Goal: Information Seeking & Learning: Learn about a topic

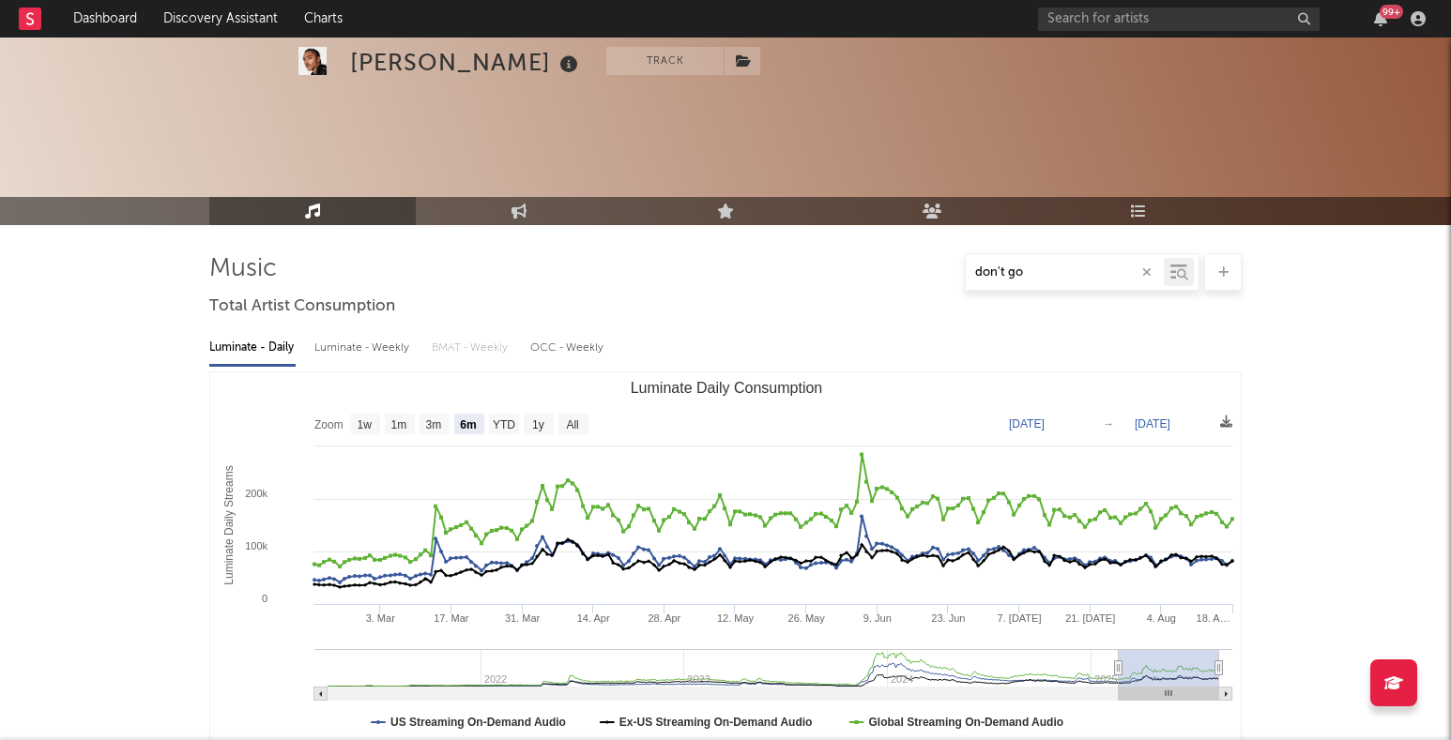
select select "6m"
select select "1w"
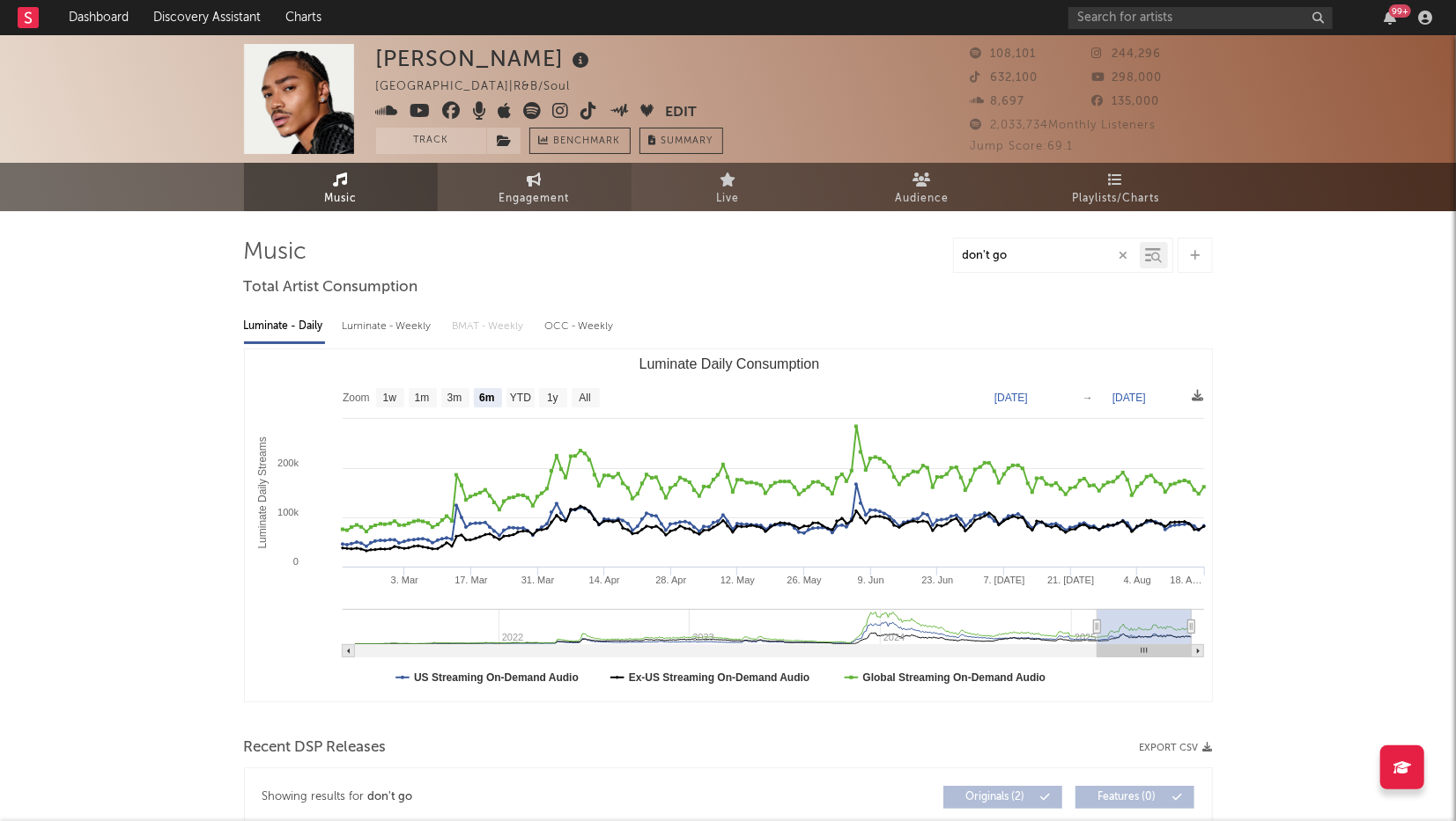
click at [532, 190] on span "Engagement" at bounding box center [534, 199] width 70 height 22
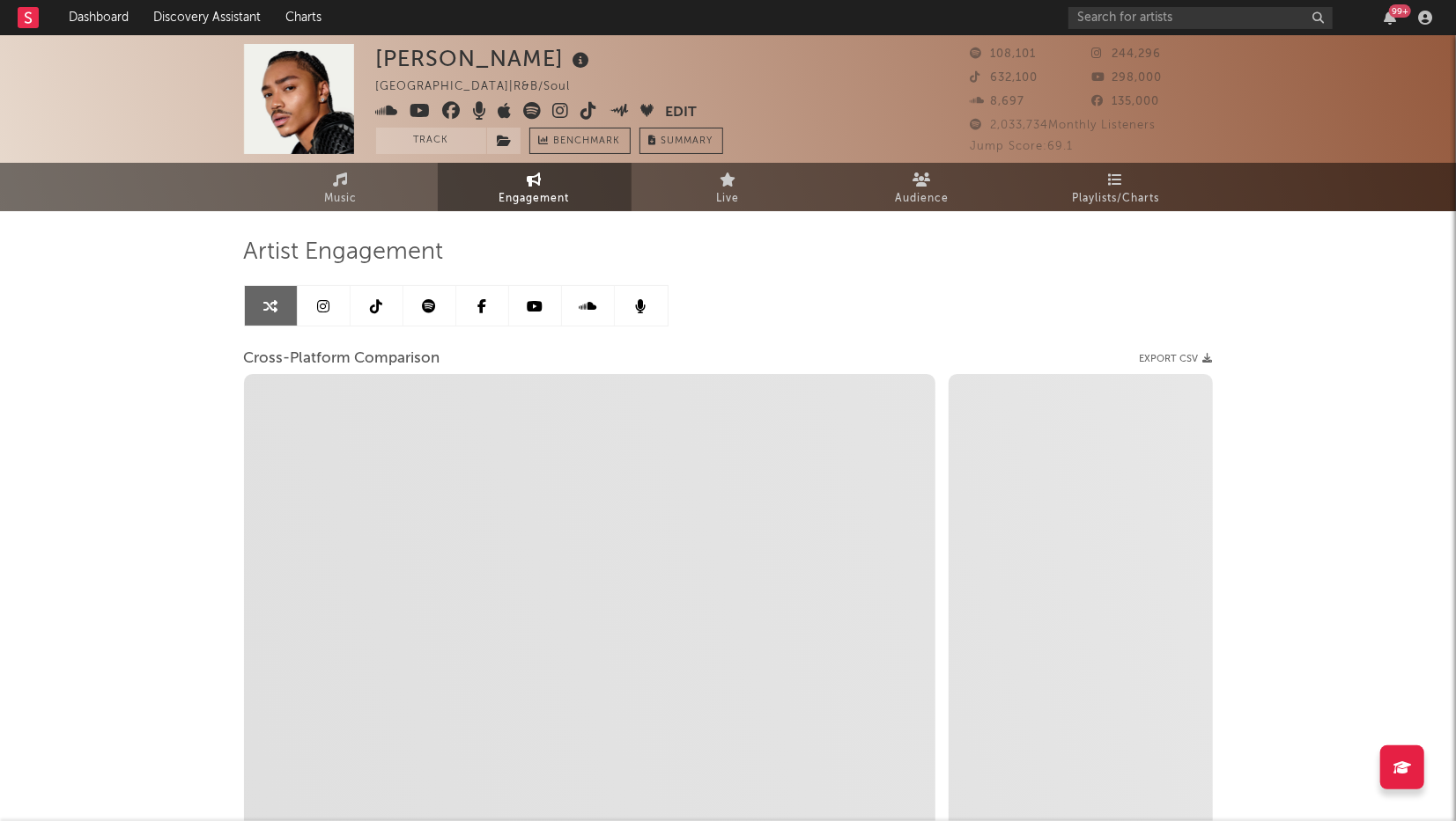
select select "1w"
click at [330, 302] on link at bounding box center [324, 306] width 53 height 39
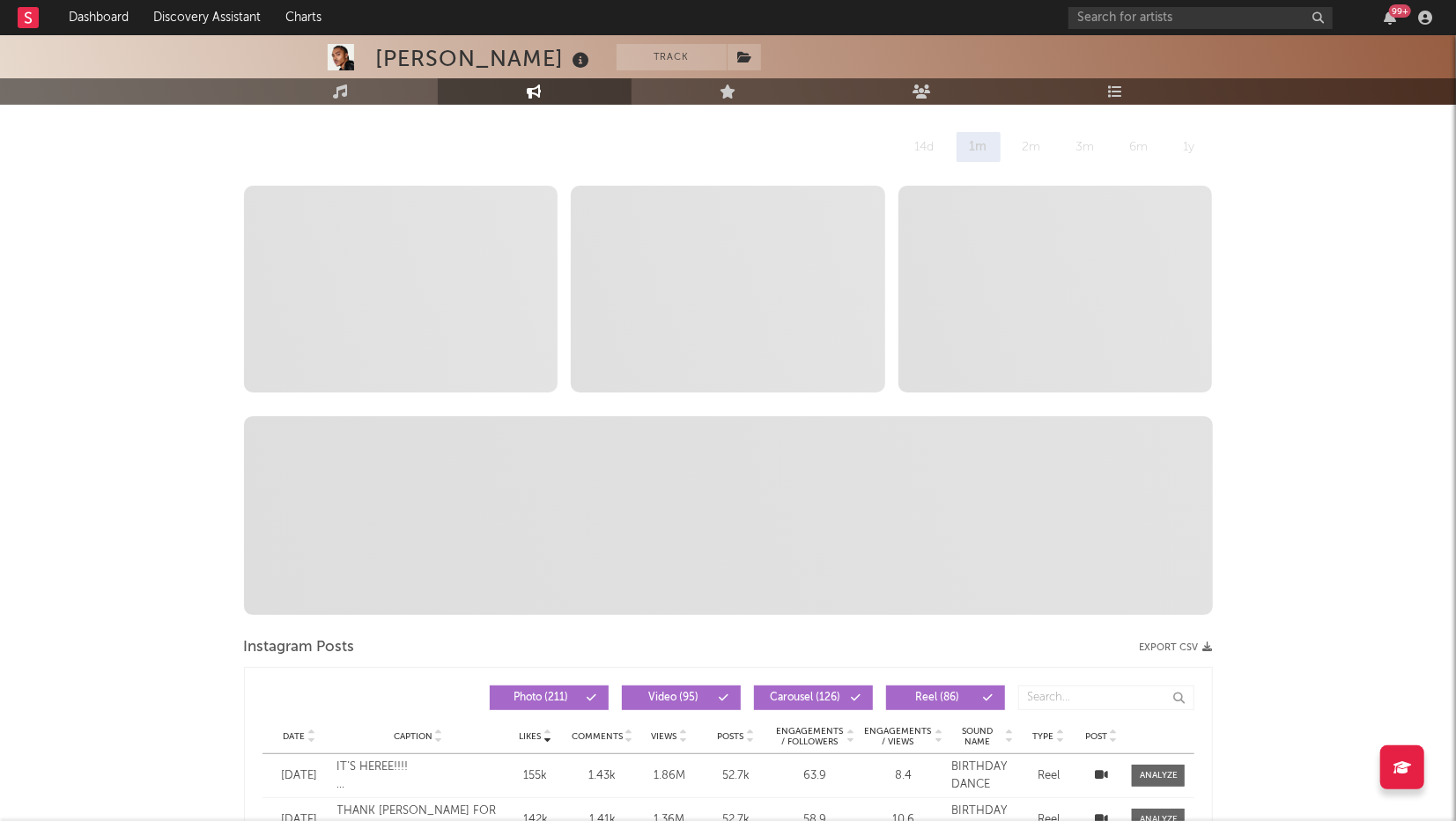
select select "6m"
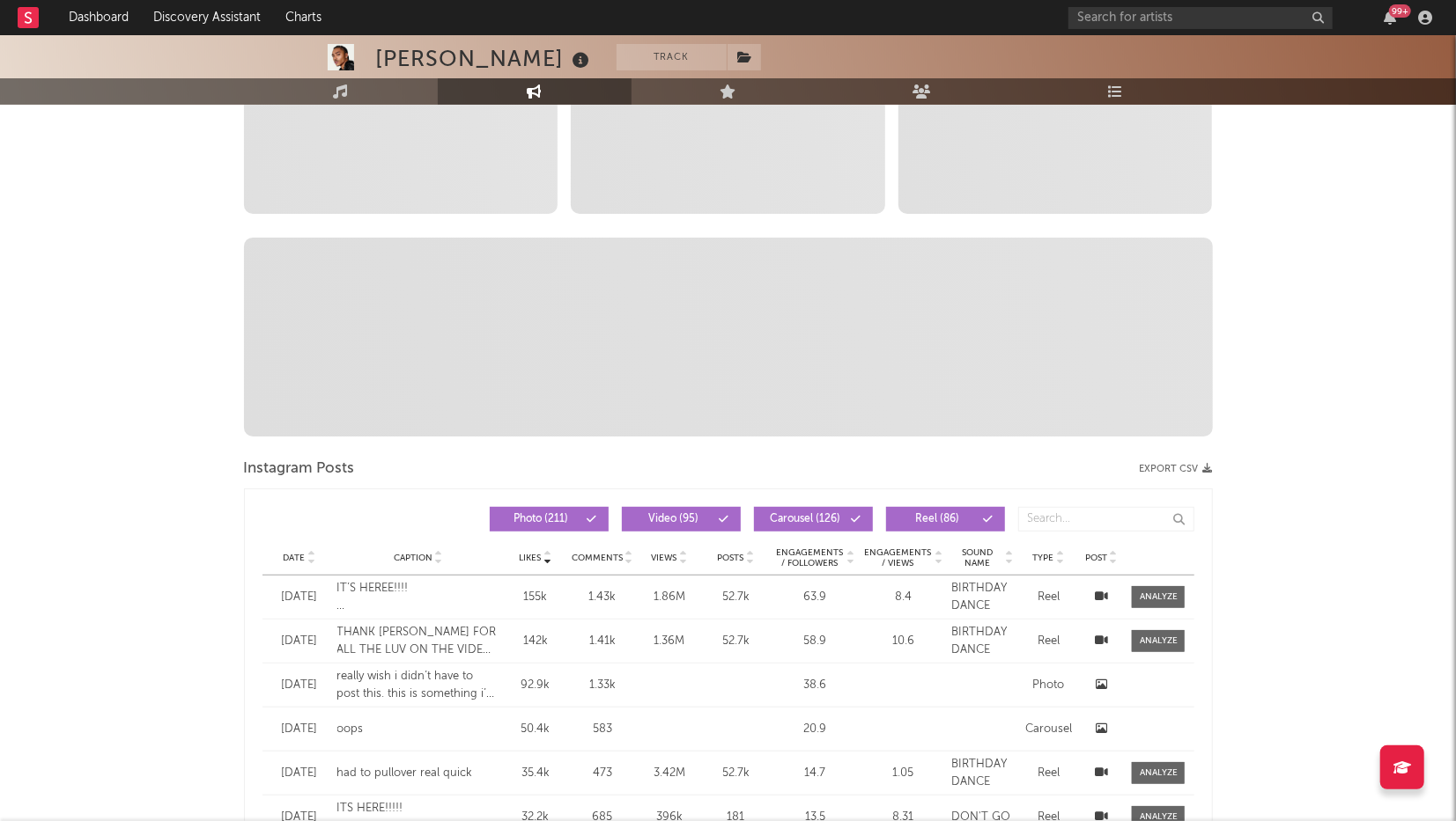
scroll to position [406, 0]
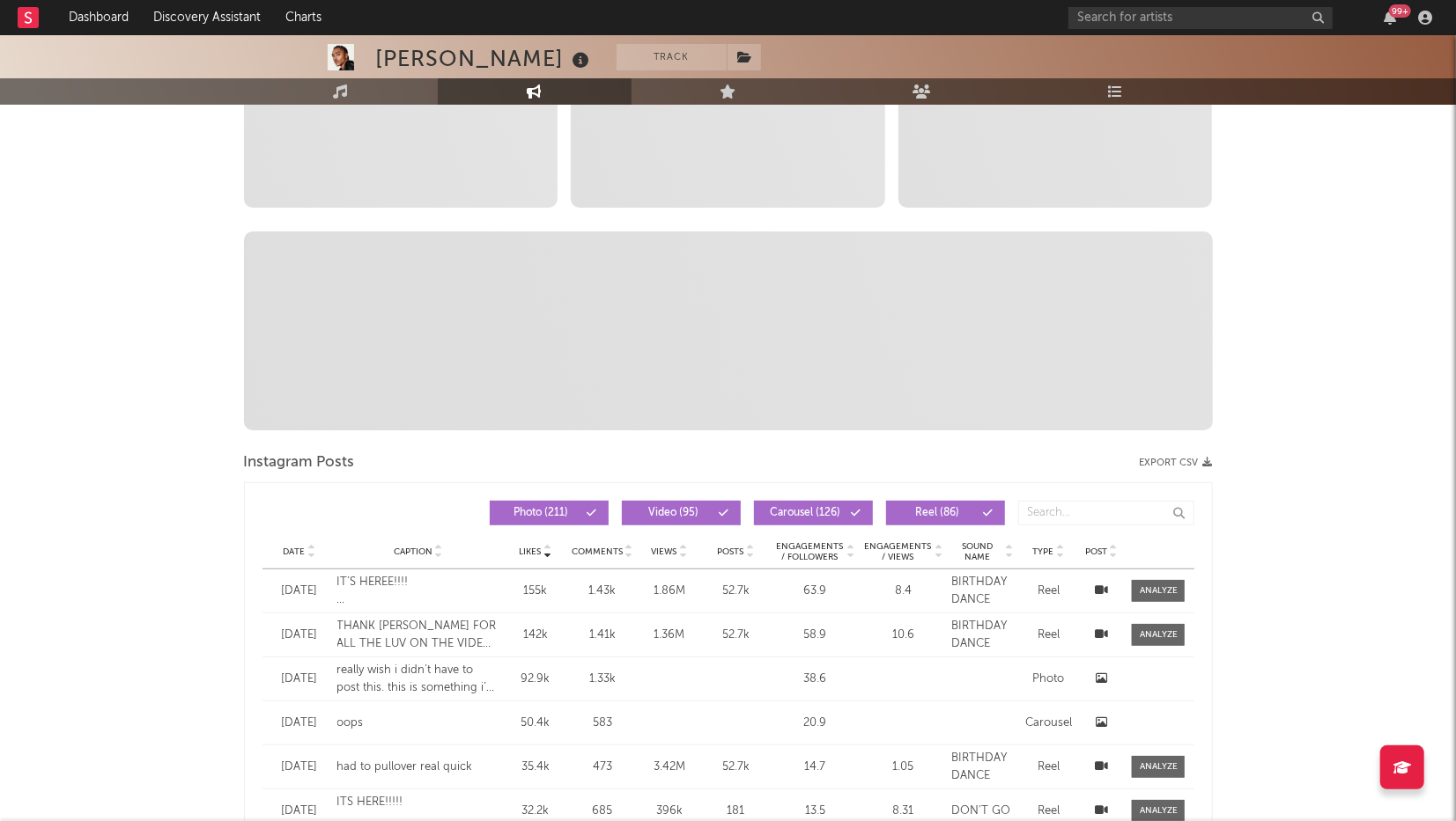
click at [301, 548] on span "Date" at bounding box center [294, 552] width 22 height 10
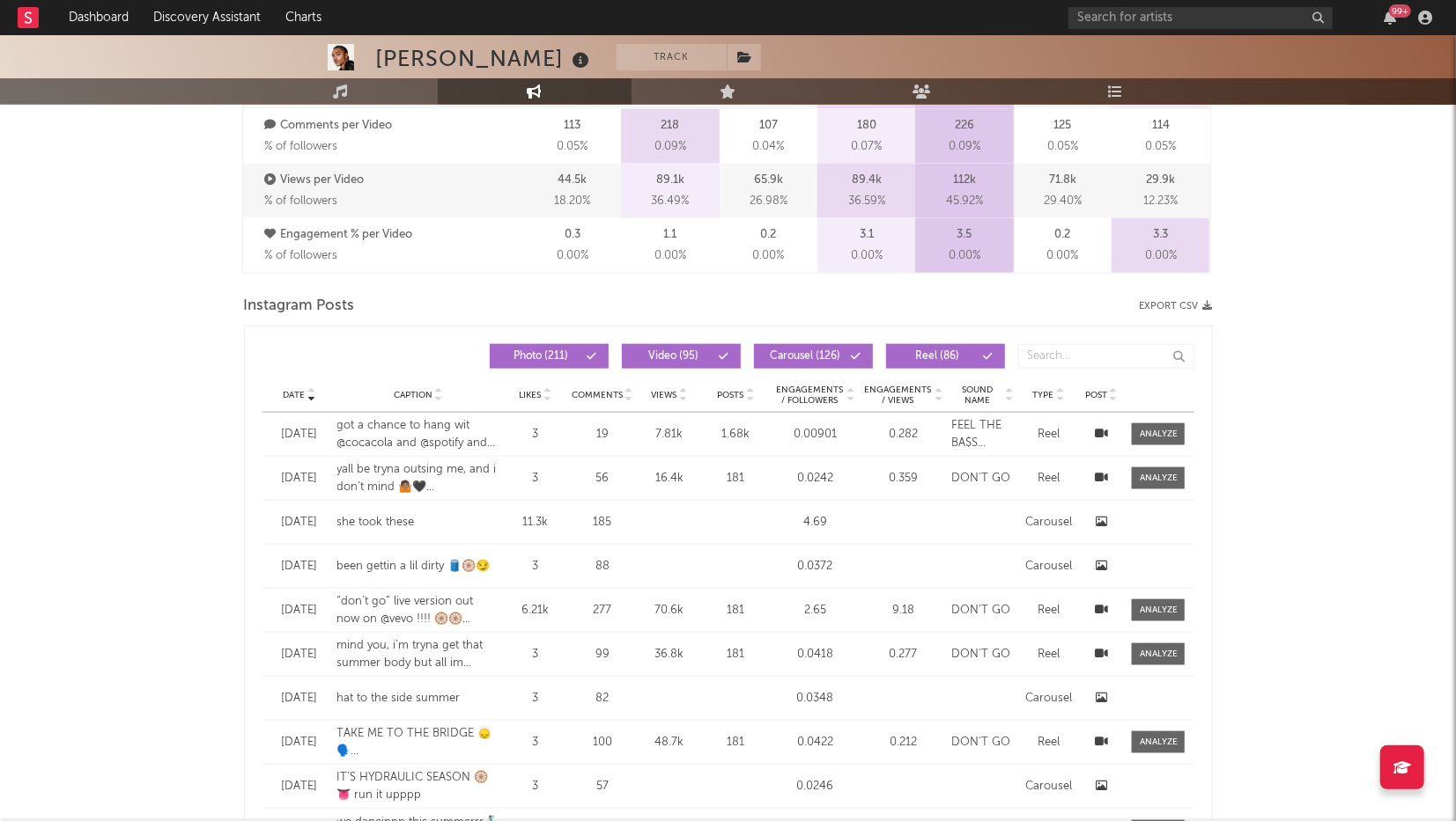
scroll to position [1272, 0]
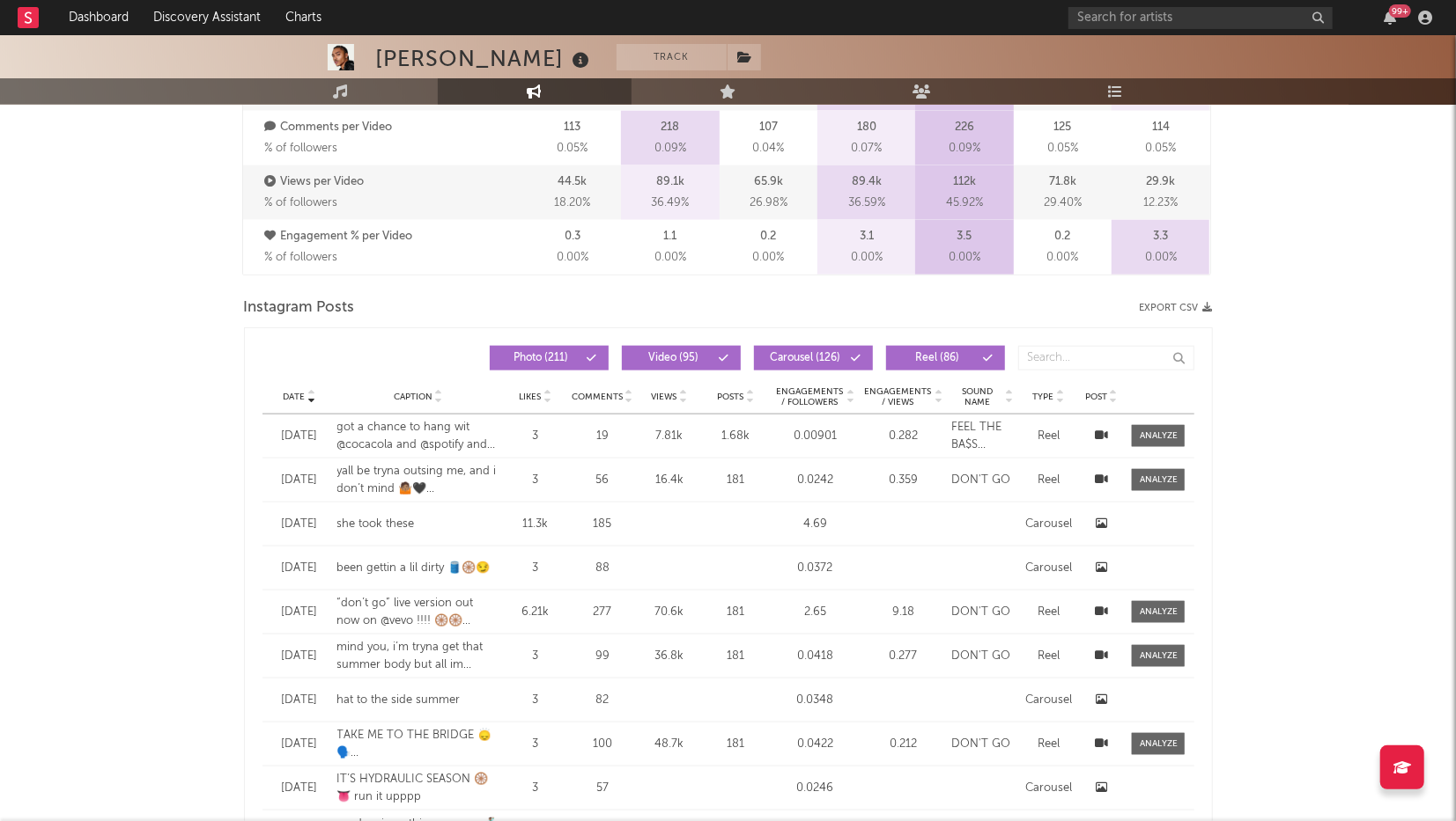
click at [746, 435] on div "1.68k" at bounding box center [736, 436] width 62 height 18
click at [1167, 430] on div at bounding box center [1158, 436] width 38 height 13
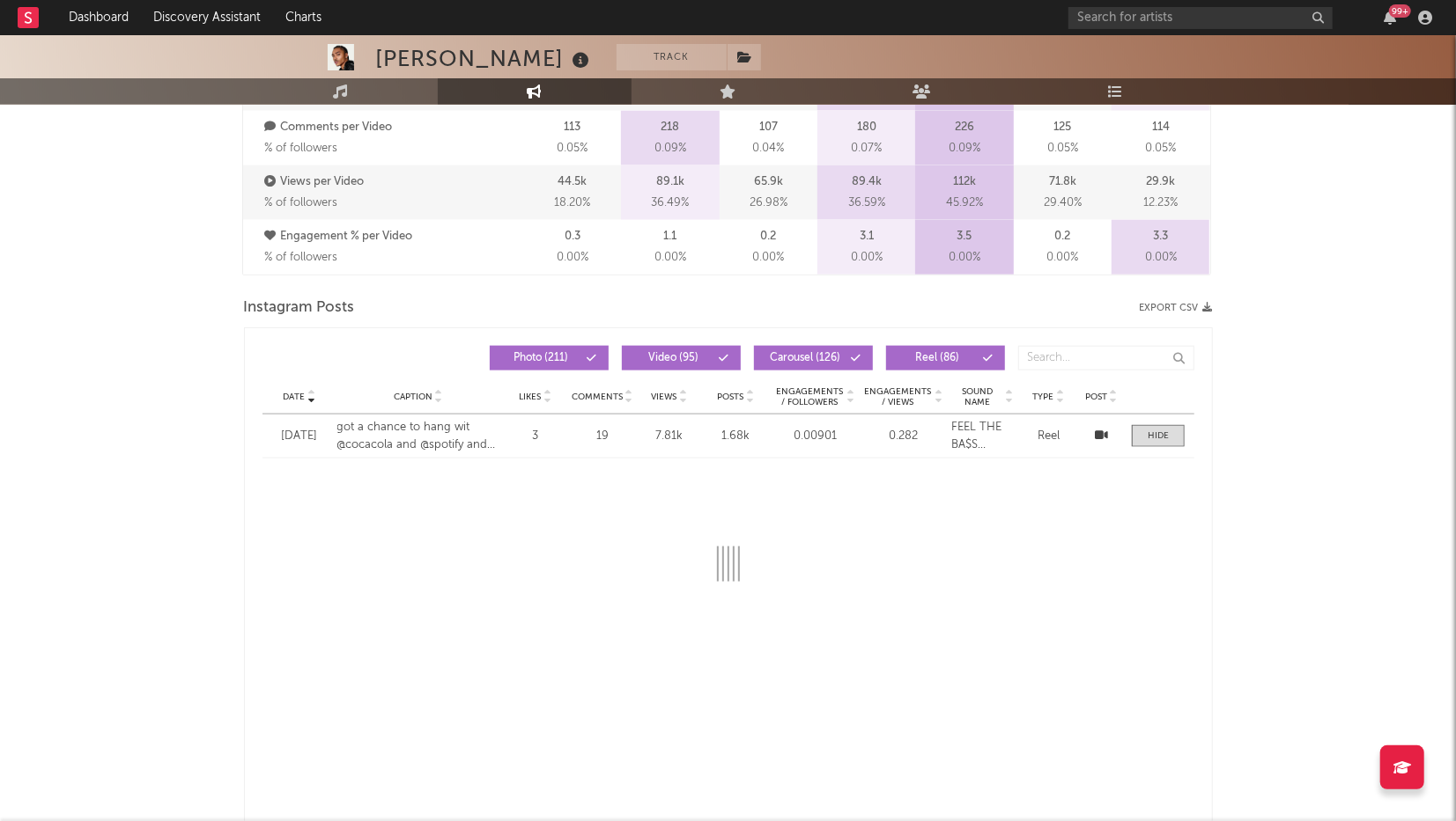
select select "1w"
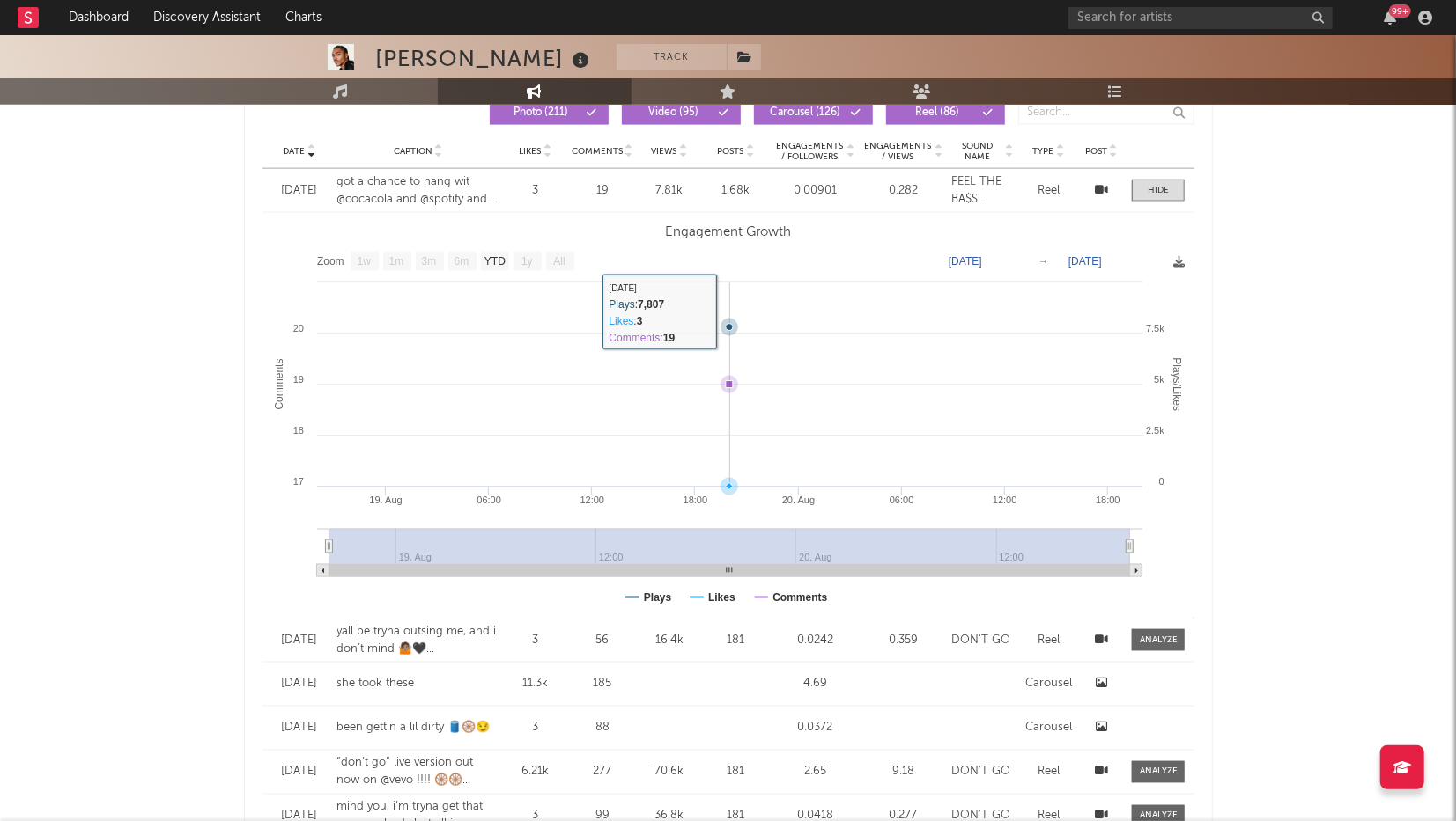
scroll to position [1517, 0]
click at [1165, 195] on div at bounding box center [1158, 191] width 22 height 13
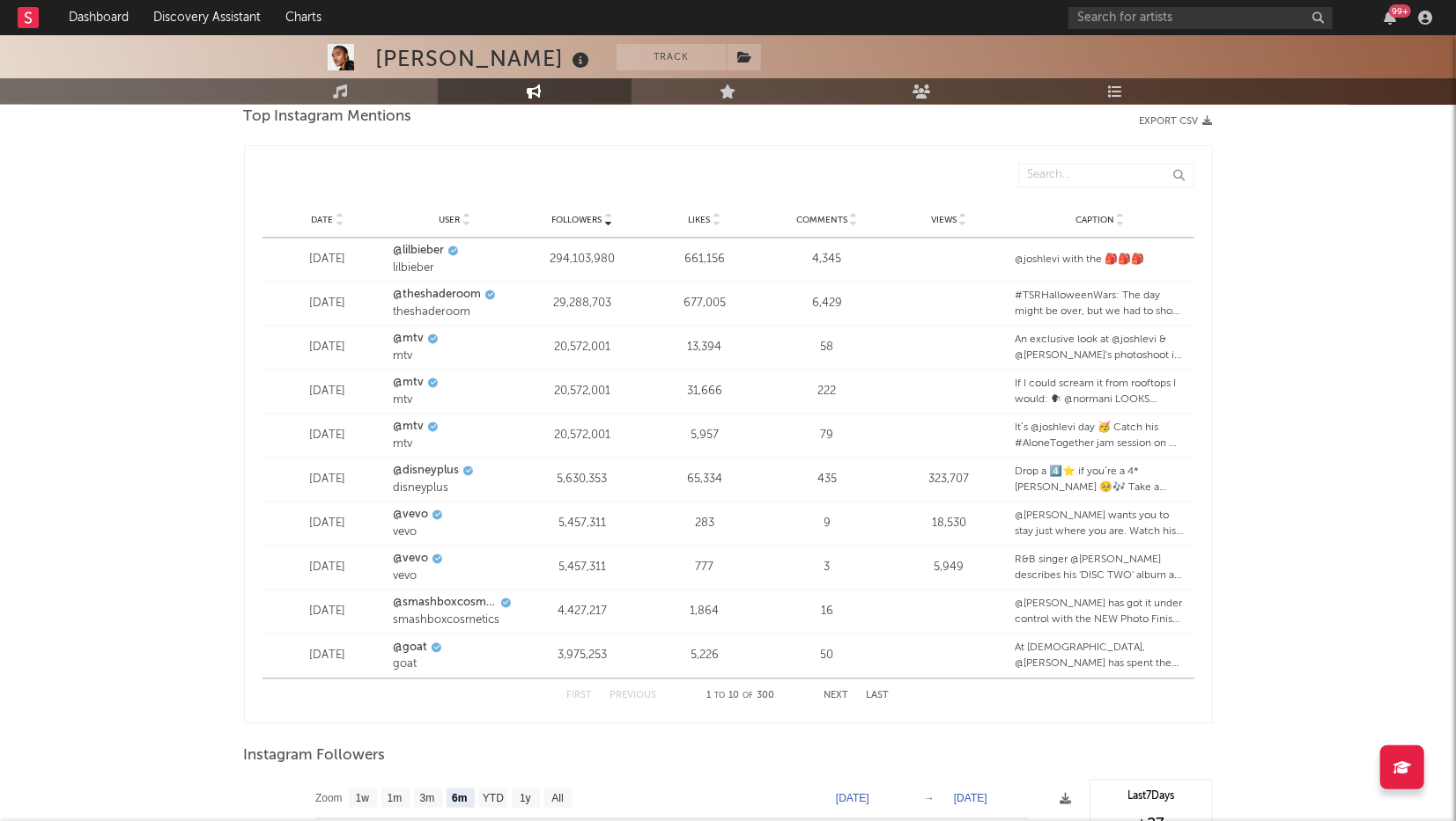
scroll to position [2091, 0]
click at [840, 693] on button "Next" at bounding box center [836, 692] width 24 height 9
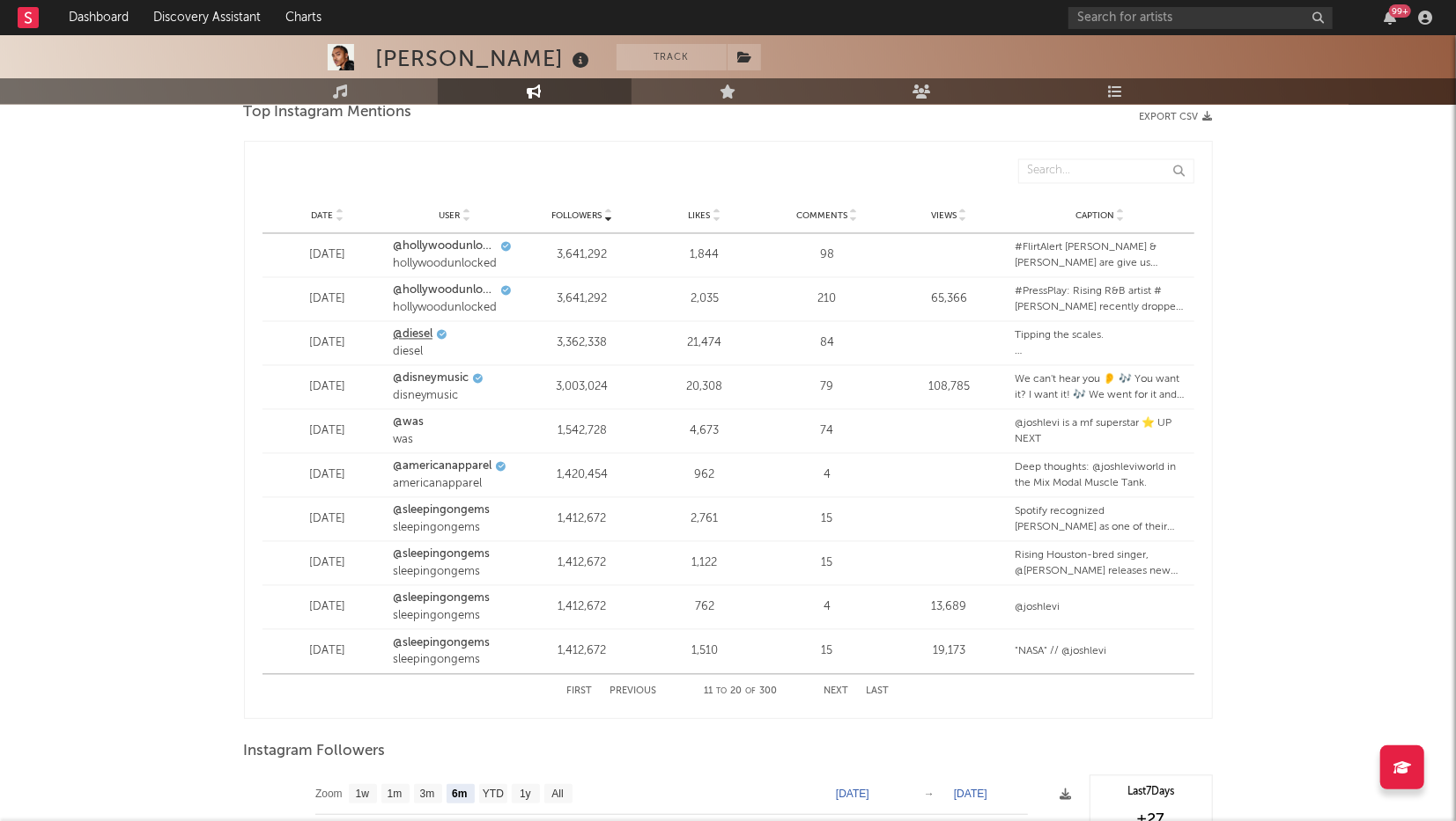
click at [423, 336] on link "@diesel" at bounding box center [412, 335] width 39 height 18
click at [838, 692] on button "Next" at bounding box center [836, 692] width 24 height 9
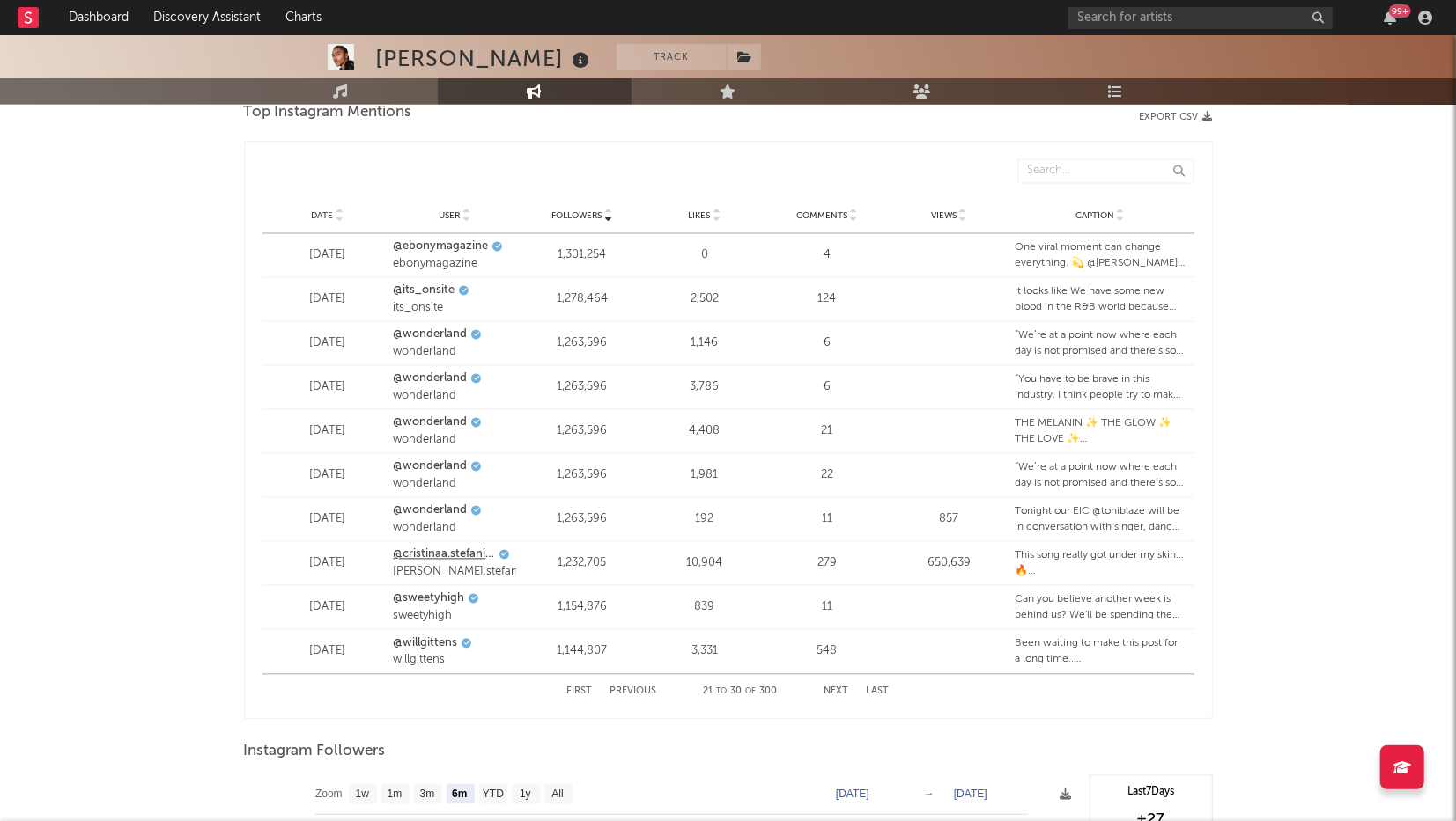
click at [464, 550] on link "@cristinaa.stefaniaa" at bounding box center [443, 555] width 102 height 18
click at [849, 691] on div "First Previous 21 to 30 of 300 Next Last" at bounding box center [728, 692] width 322 height 35
click at [836, 691] on button "Next" at bounding box center [836, 692] width 24 height 9
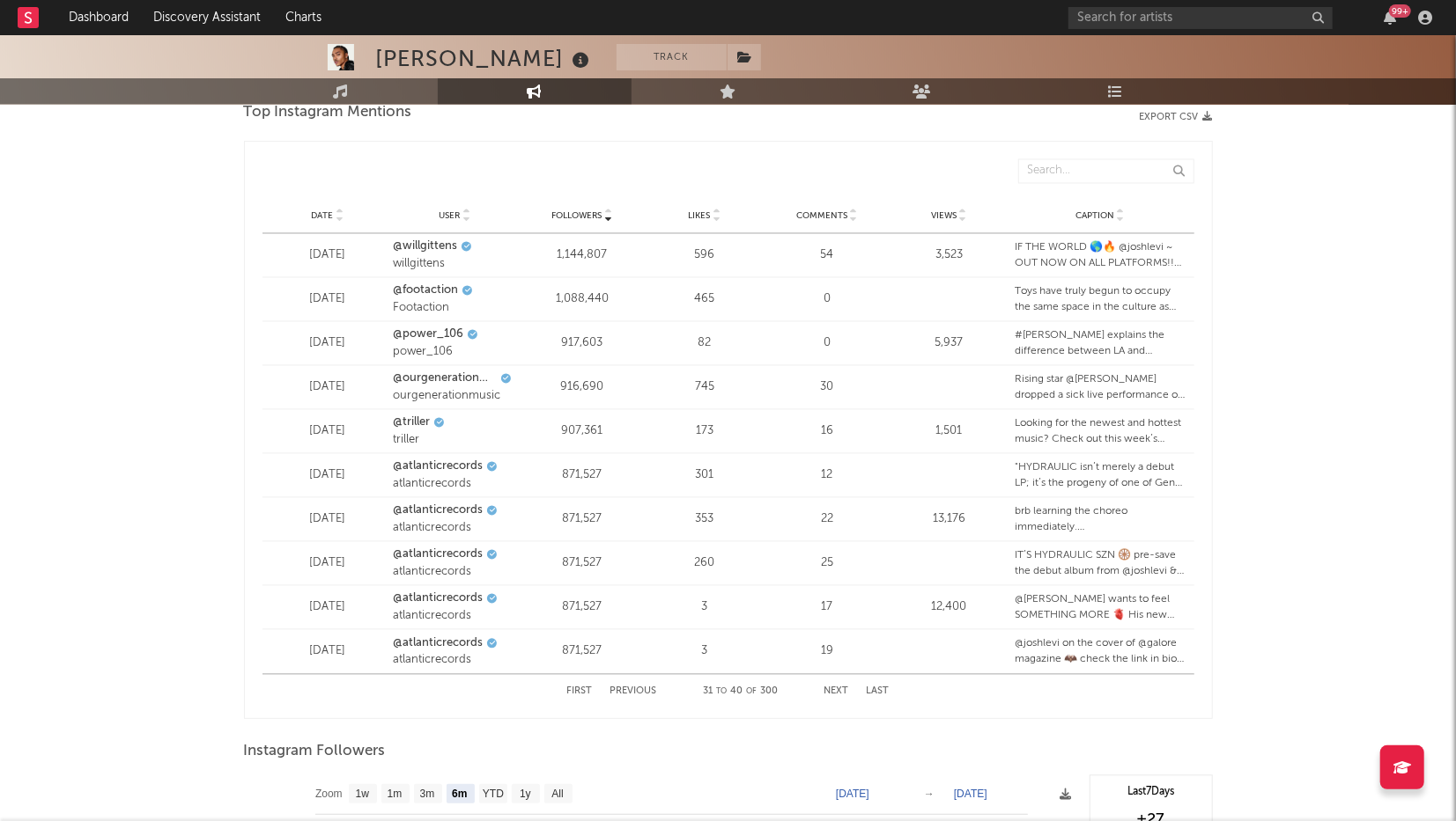
click at [835, 689] on button "Next" at bounding box center [836, 692] width 24 height 9
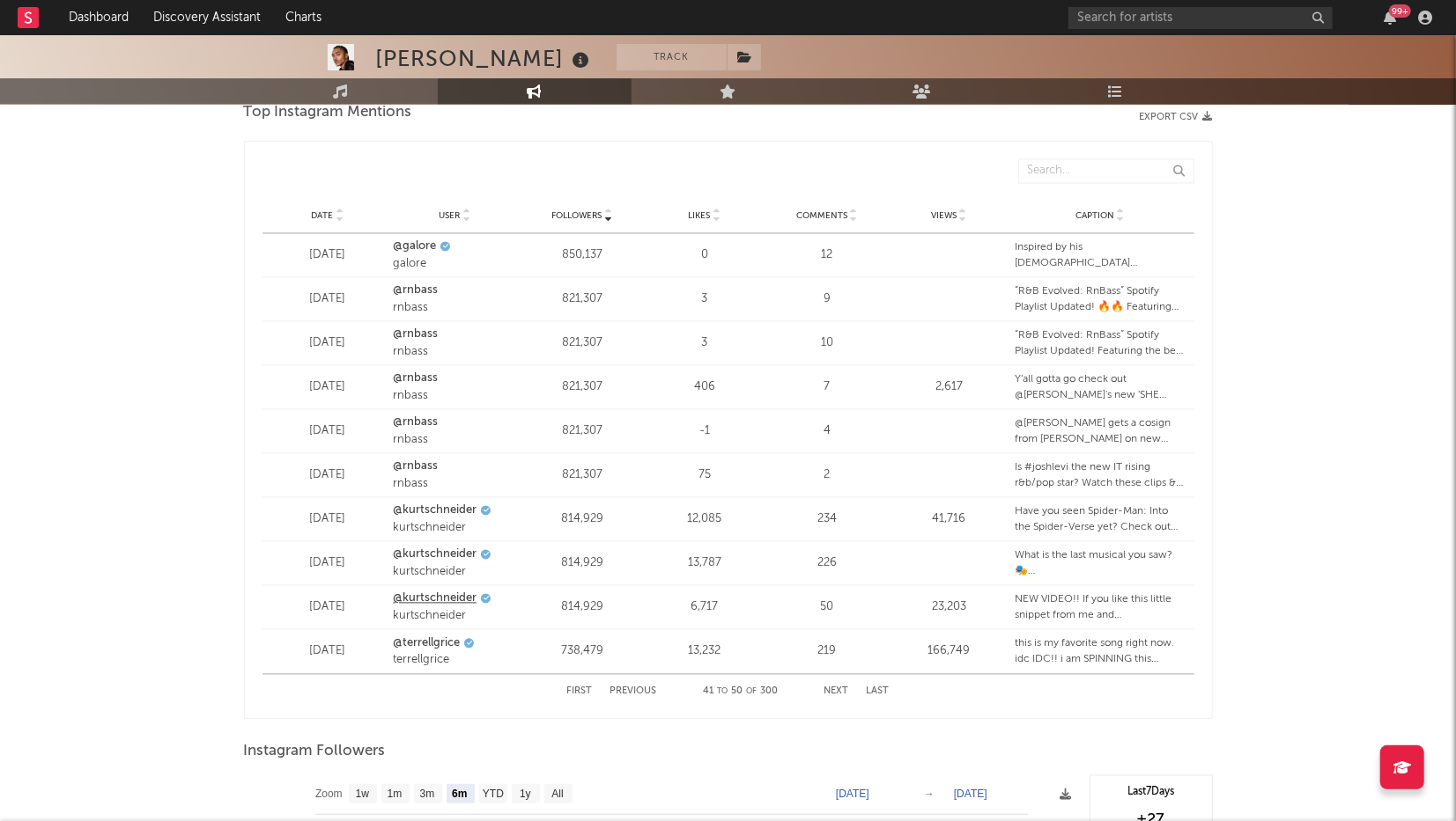
click at [436, 599] on link "@kurtschneider" at bounding box center [434, 600] width 84 height 18
click at [436, 647] on link "@terrellgrice" at bounding box center [425, 644] width 67 height 18
click at [846, 693] on button "Next" at bounding box center [836, 692] width 24 height 9
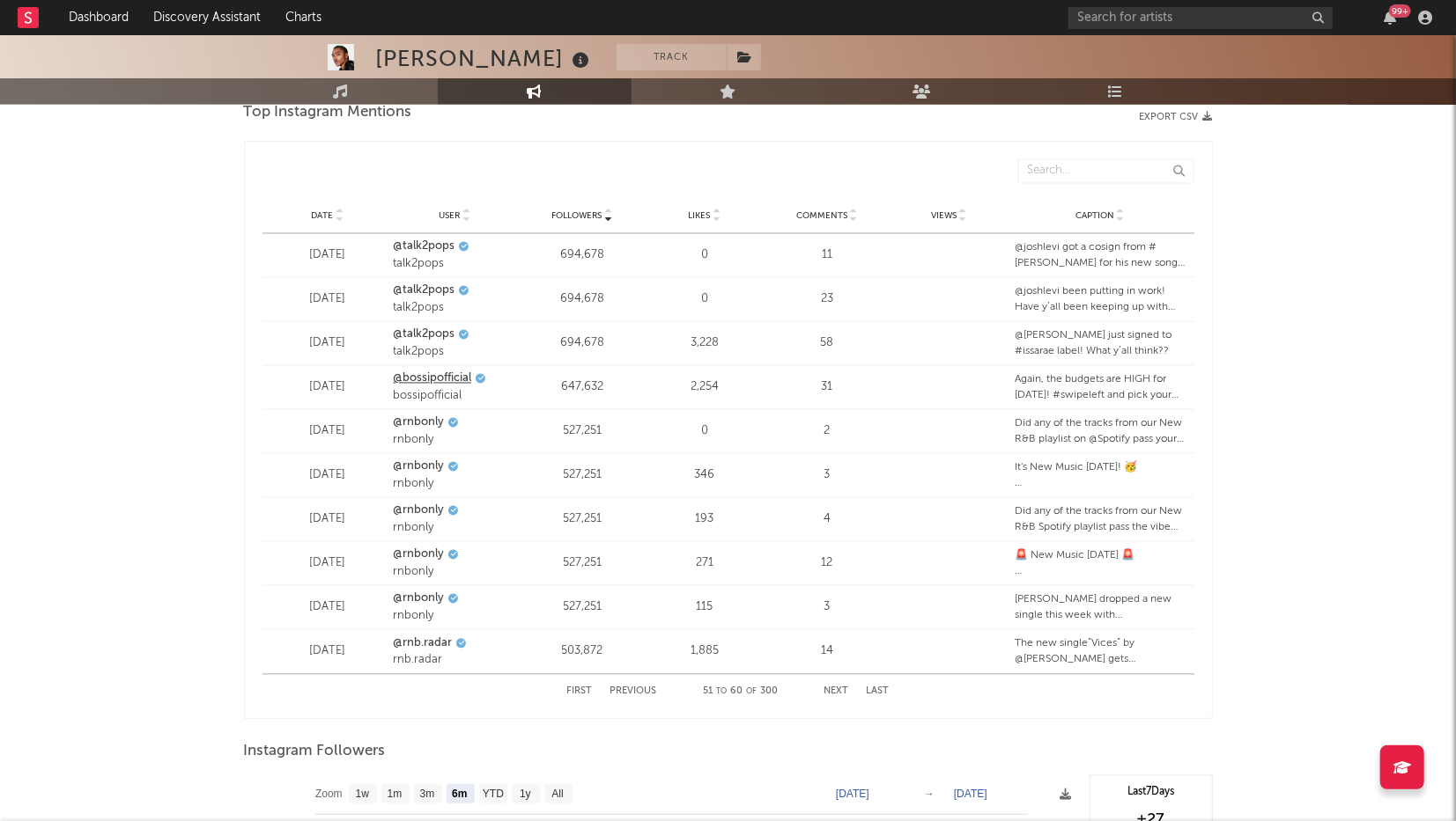
click at [464, 377] on link "@bossipofficial" at bounding box center [432, 379] width 79 height 18
click at [839, 690] on button "Next" at bounding box center [836, 692] width 24 height 9
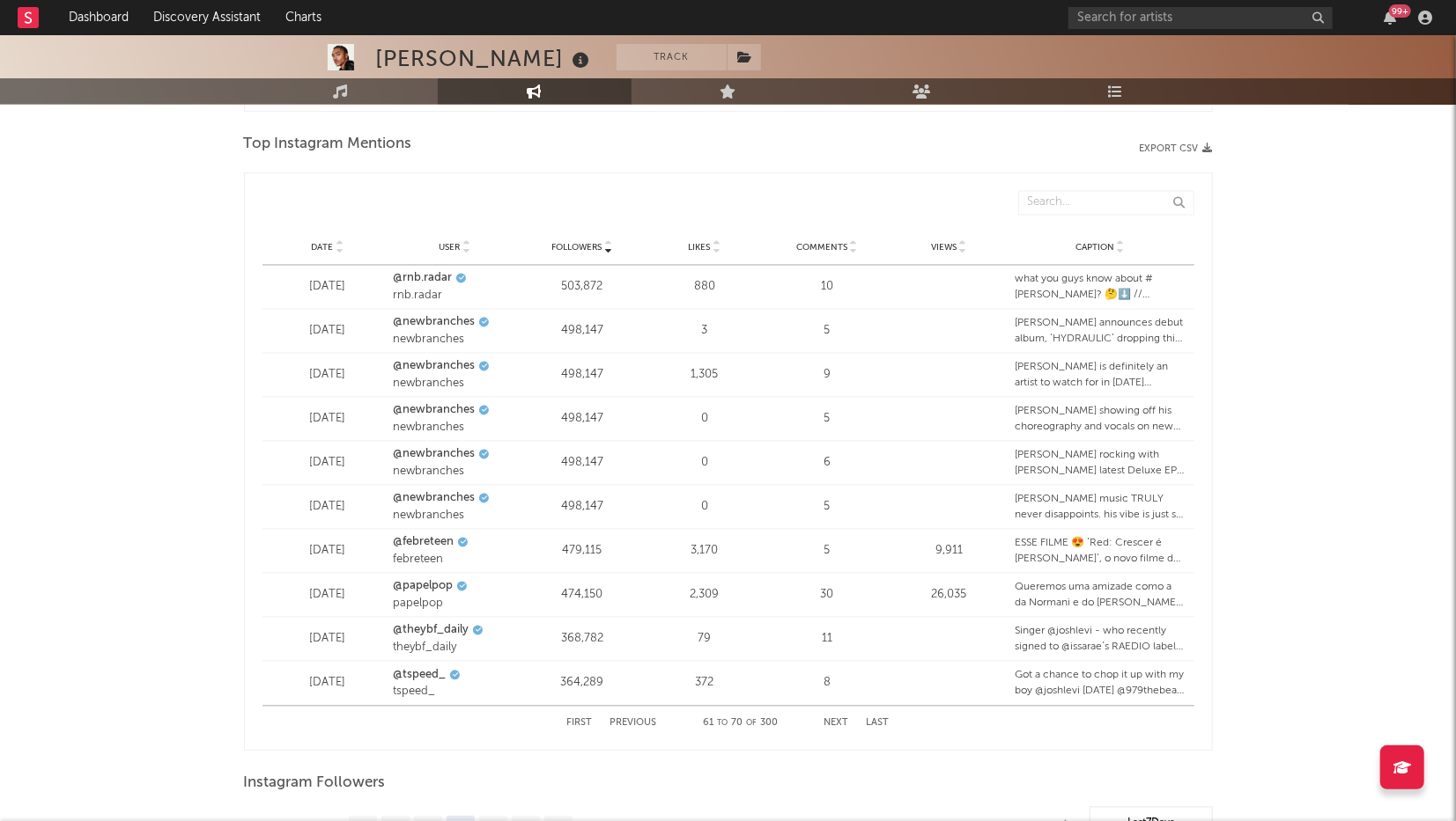
scroll to position [2056, 0]
click at [424, 678] on link "@tspeed_" at bounding box center [419, 680] width 53 height 18
click at [836, 693] on button "Next" at bounding box center [836, 728] width 24 height 9
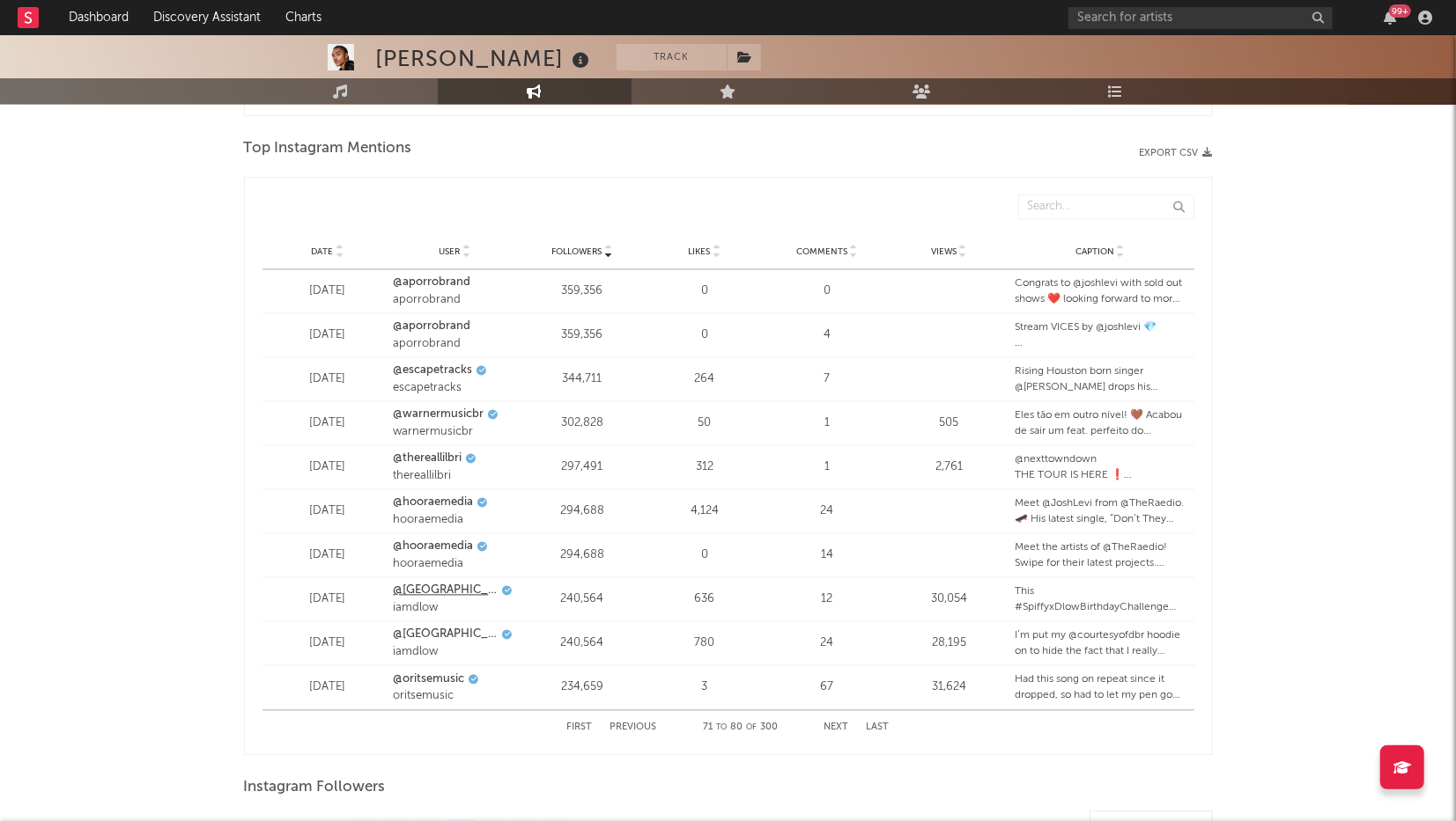
click at [439, 588] on link "@[GEOGRAPHIC_DATA]" at bounding box center [445, 591] width 105 height 18
click at [831, 693] on button "Next" at bounding box center [836, 728] width 24 height 9
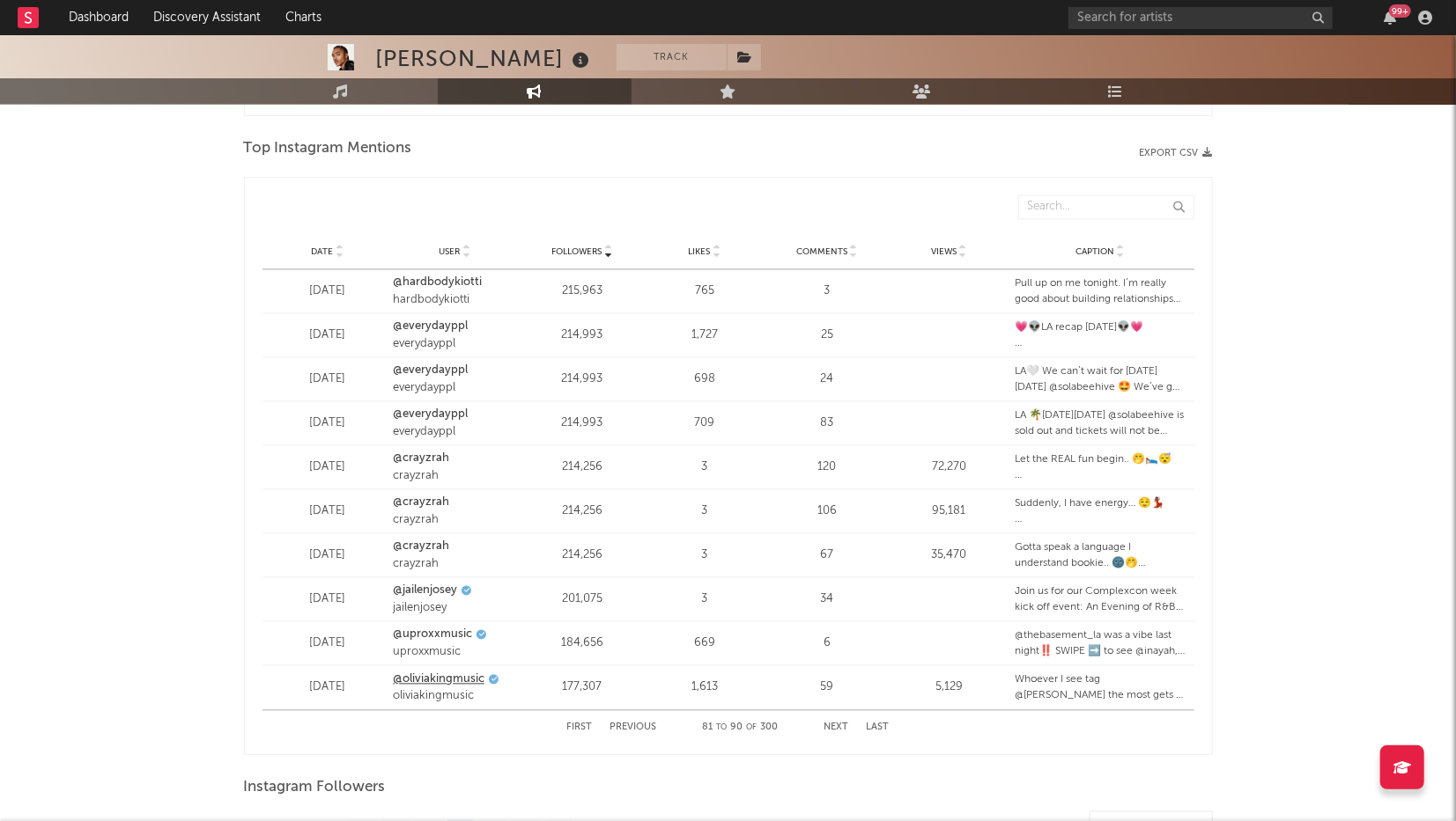
click at [438, 677] on link "@oliviakingmusic" at bounding box center [438, 680] width 92 height 18
click at [842, 693] on div "First Previous 81 to 90 of 300 Next Last" at bounding box center [728, 728] width 322 height 35
click at [838, 693] on button "Next" at bounding box center [836, 728] width 24 height 9
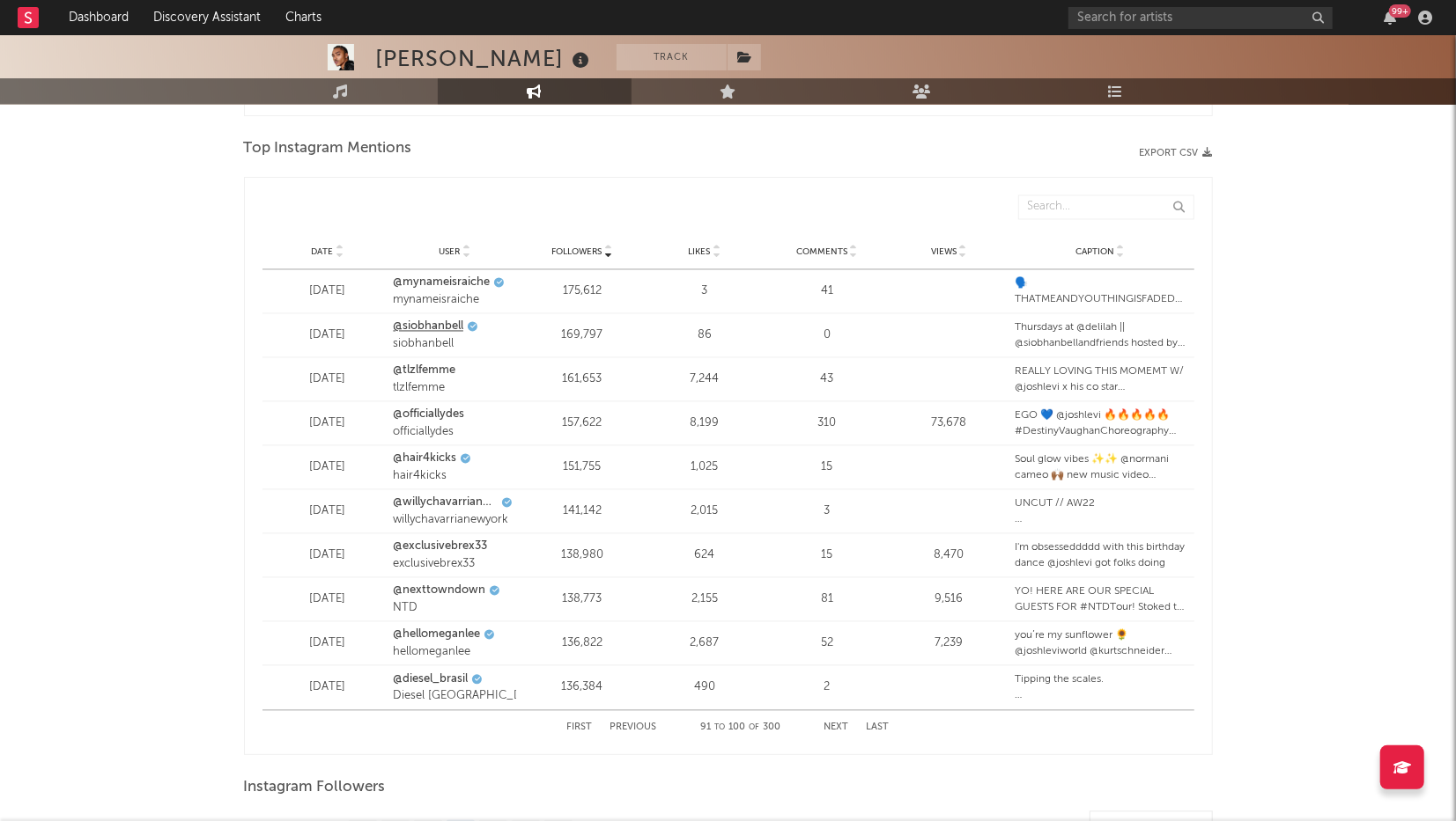
click at [454, 322] on link "@siobhanbell" at bounding box center [427, 327] width 70 height 18
click at [824, 693] on button "Next" at bounding box center [836, 728] width 24 height 9
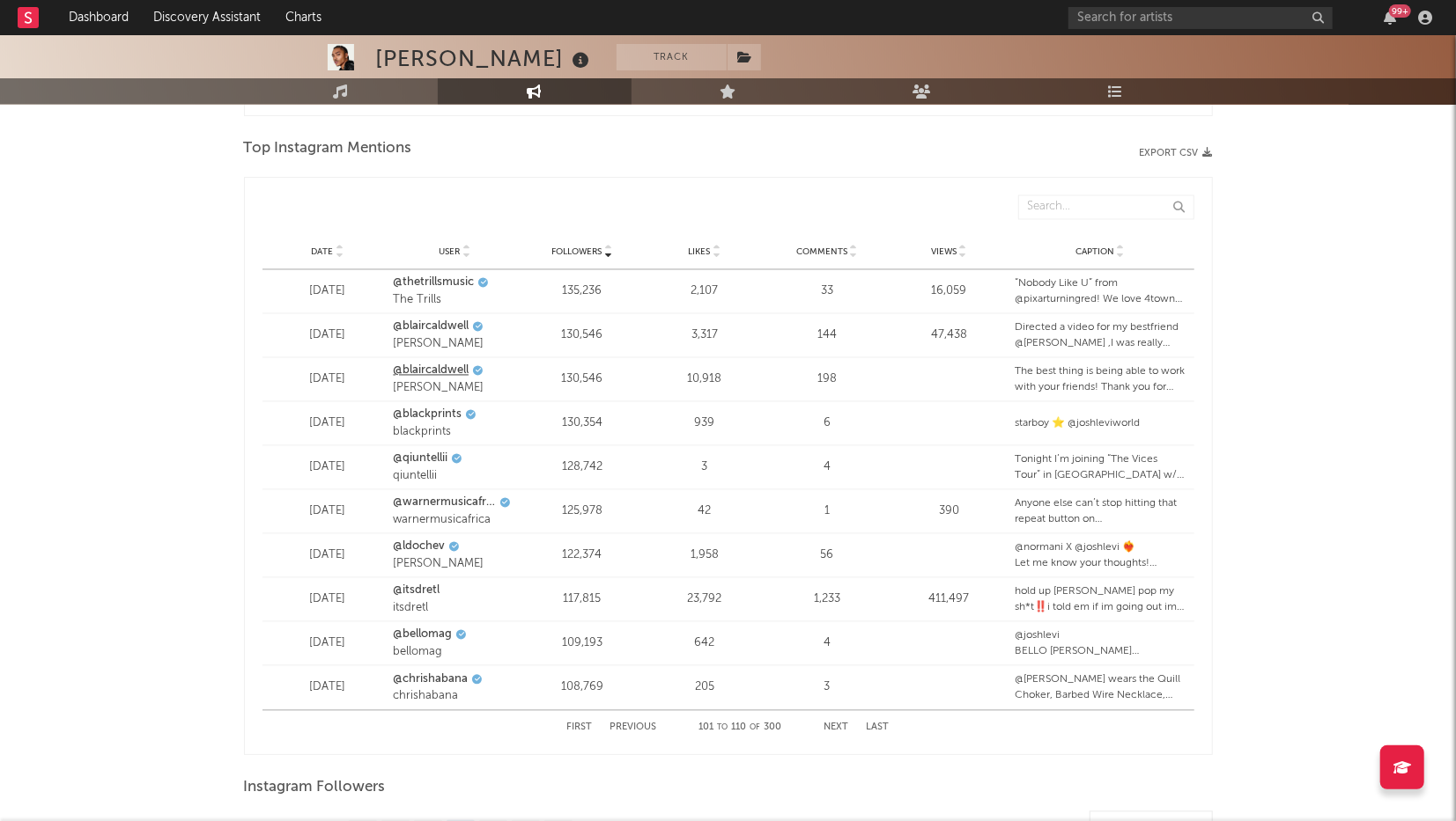
click at [434, 363] on link "@blaircaldwell" at bounding box center [430, 372] width 76 height 18
click at [823, 693] on div "First Previous 101 to 110 of 300 Next Last" at bounding box center [728, 728] width 322 height 35
click at [834, 693] on button "Next" at bounding box center [836, 728] width 24 height 9
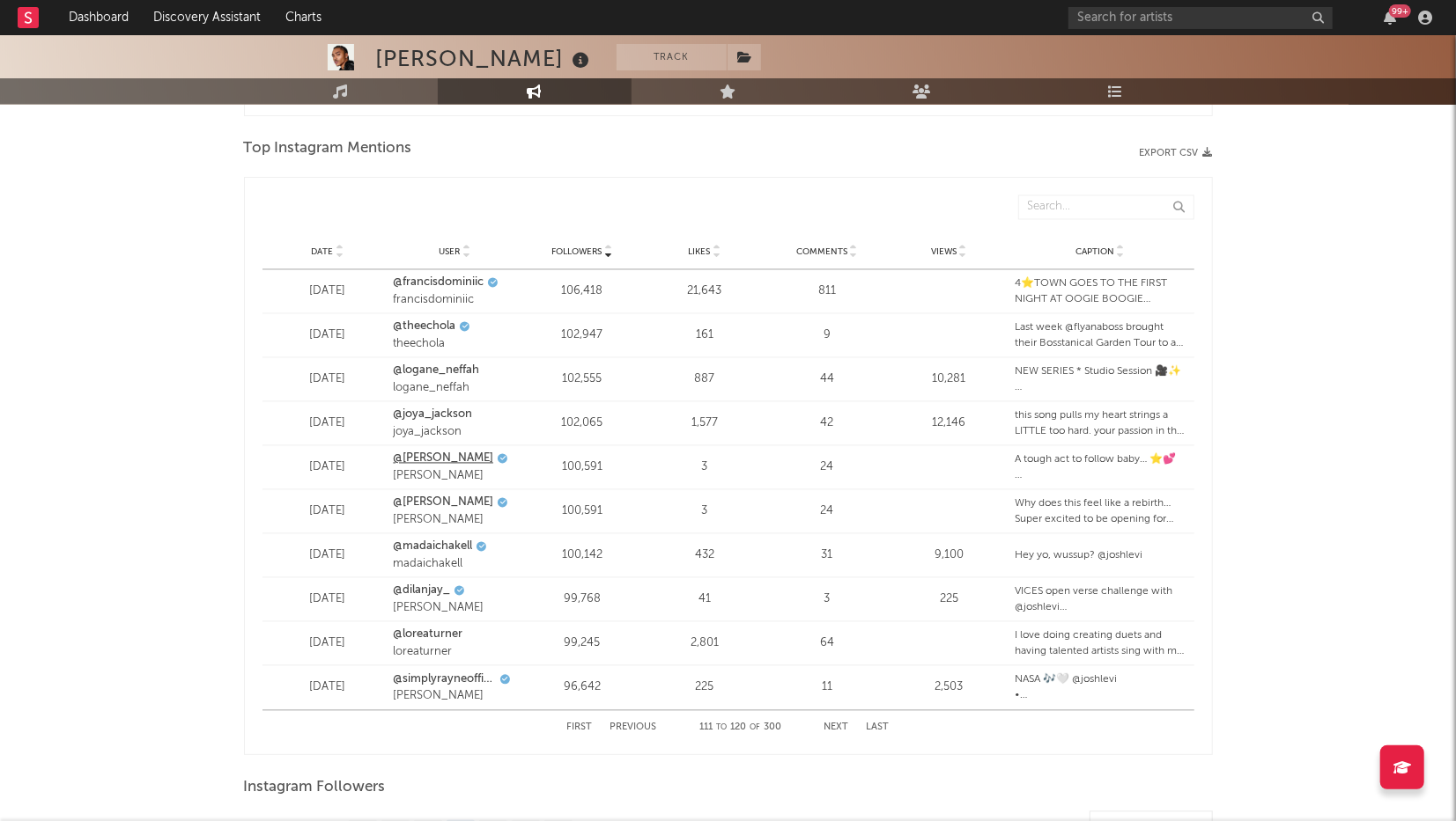
click at [432, 461] on link "@[PERSON_NAME]" at bounding box center [442, 459] width 100 height 18
click at [835, 693] on button "Next" at bounding box center [836, 728] width 24 height 9
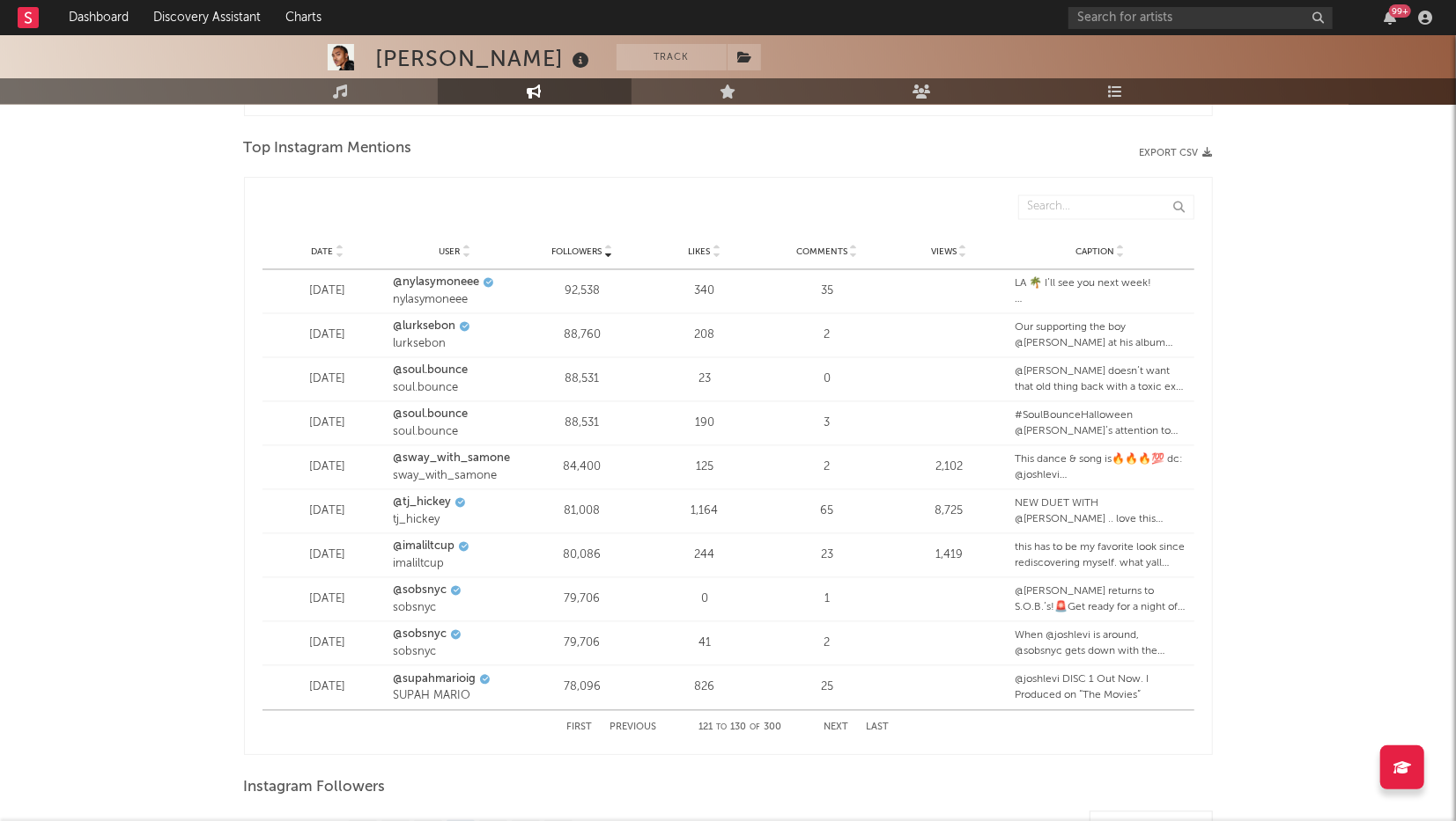
click at [824, 693] on button "Next" at bounding box center [836, 728] width 24 height 9
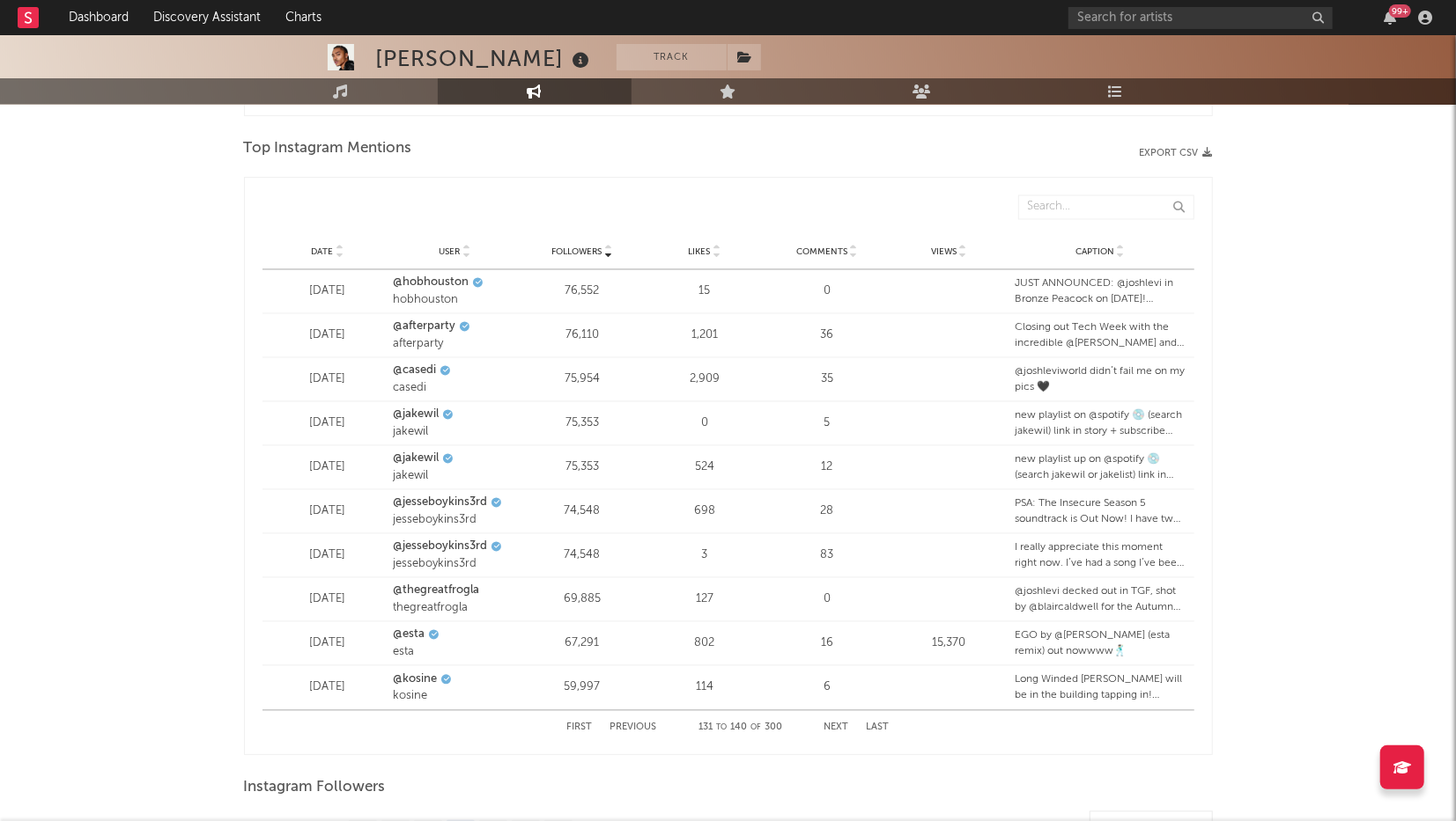
click at [829, 693] on button "Next" at bounding box center [836, 728] width 24 height 9
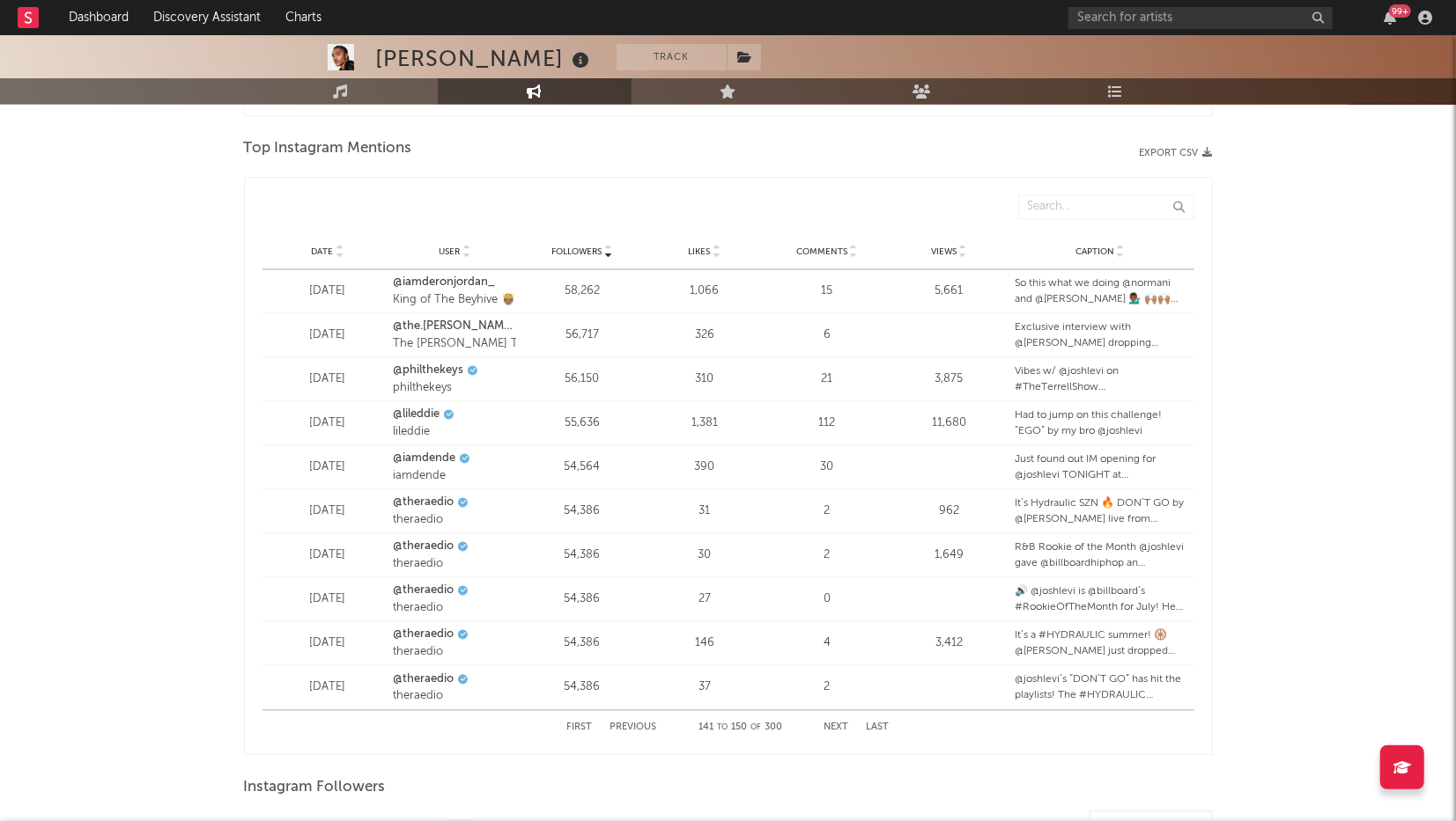
click at [829, 693] on button "Next" at bounding box center [836, 728] width 24 height 9
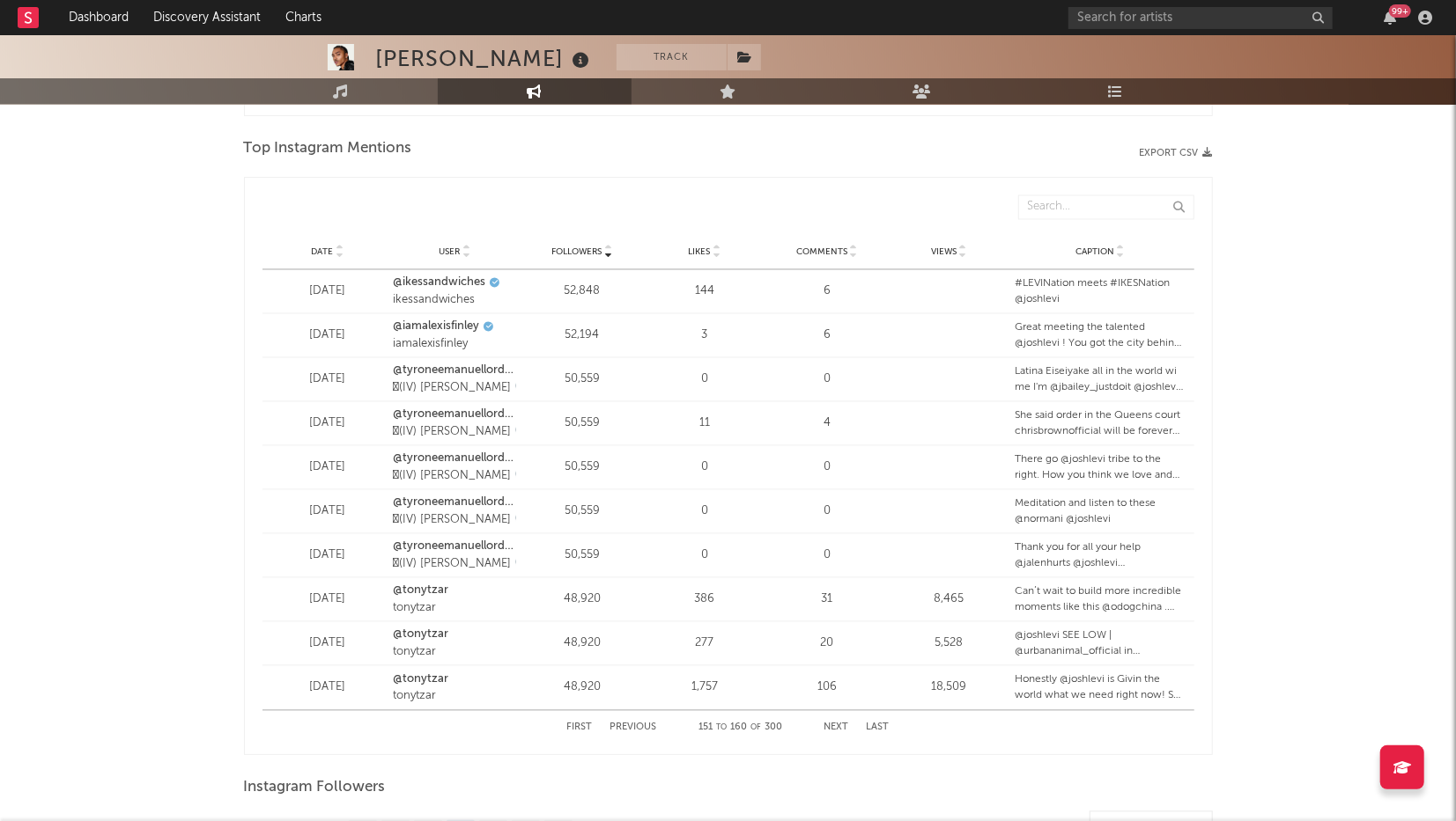
click at [837, 693] on div "First Previous 151 to 160 of 300 Next Last" at bounding box center [728, 728] width 322 height 35
click at [839, 693] on button "Next" at bounding box center [836, 728] width 24 height 9
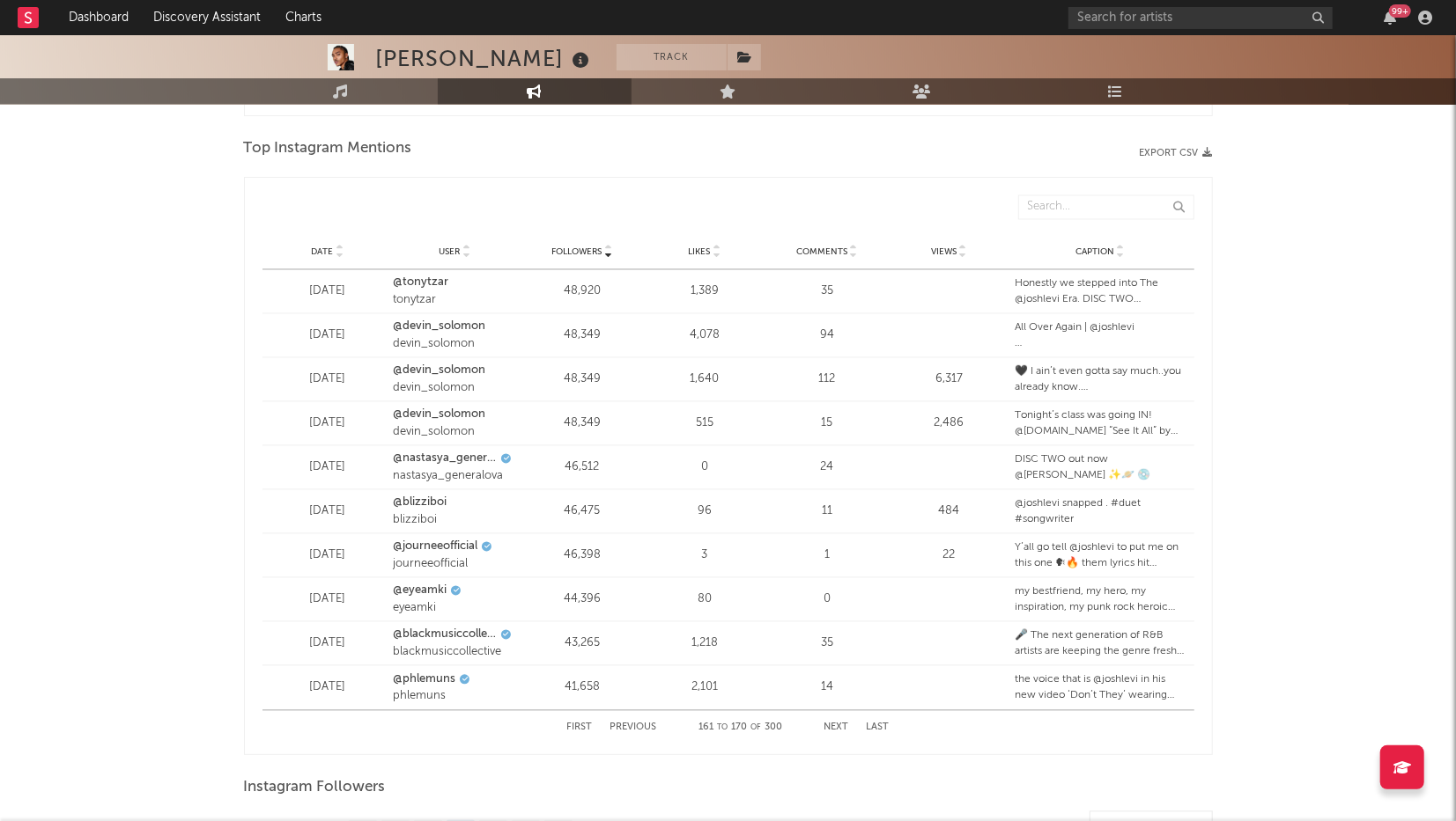
click at [826, 693] on div "First Previous 161 to 170 of 300 Next Last" at bounding box center [728, 728] width 322 height 35
click at [832, 693] on div "First Previous 161 to 170 of 300 Next Last" at bounding box center [728, 728] width 322 height 35
click at [833, 693] on button "Next" at bounding box center [836, 728] width 24 height 9
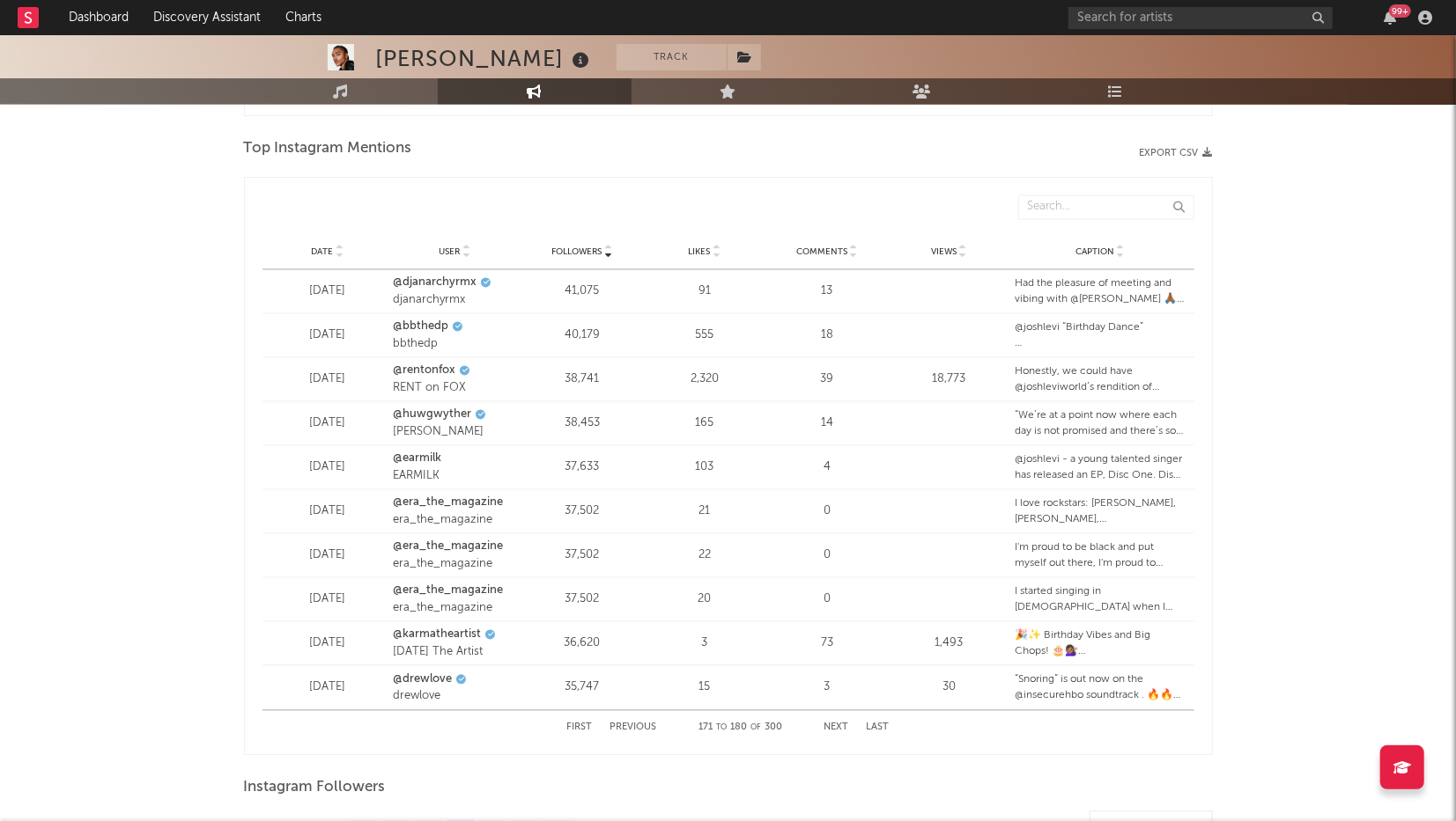
click at [833, 693] on button "Next" at bounding box center [836, 728] width 24 height 9
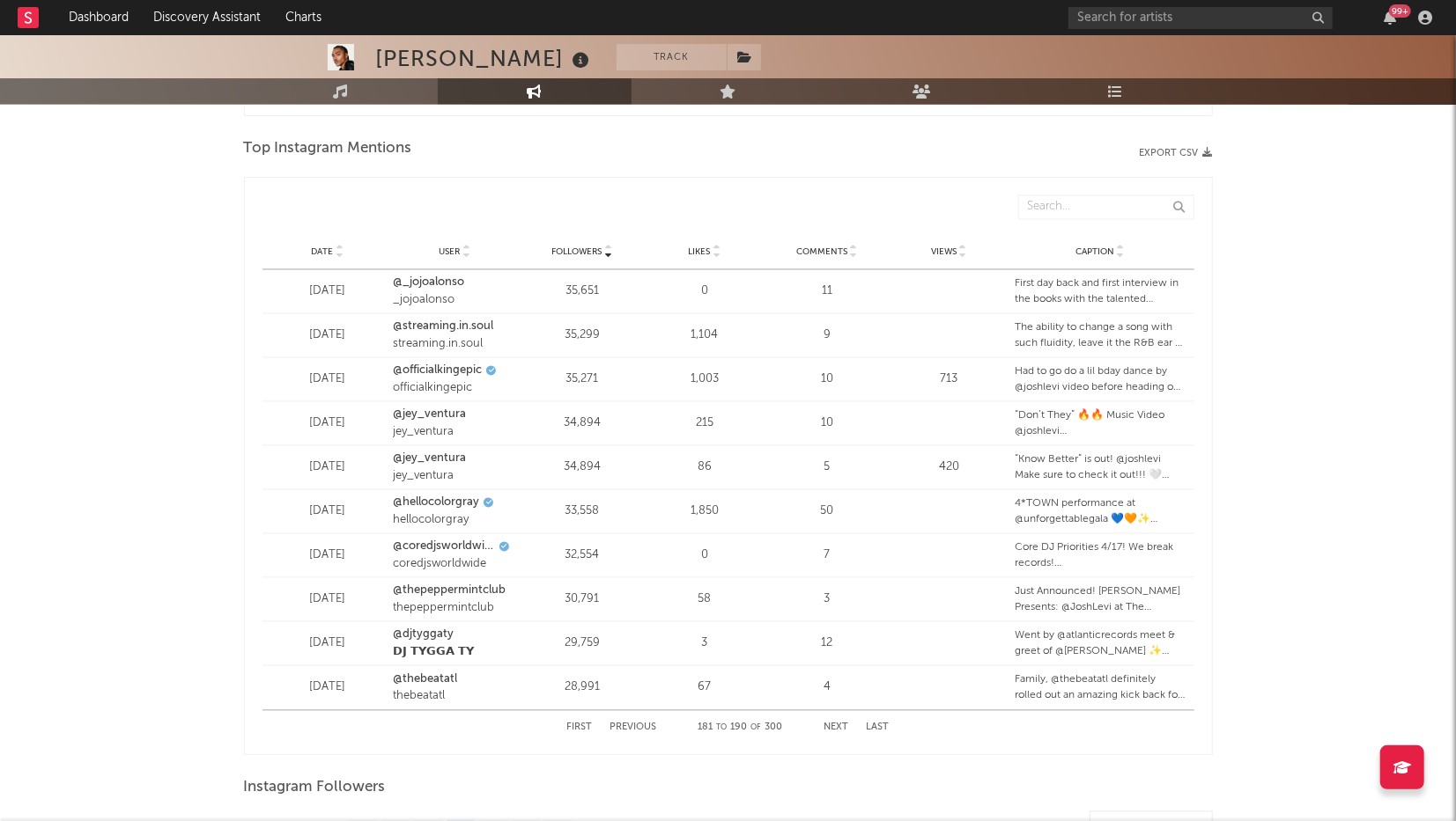
click at [642, 693] on button "Previous" at bounding box center [634, 728] width 47 height 9
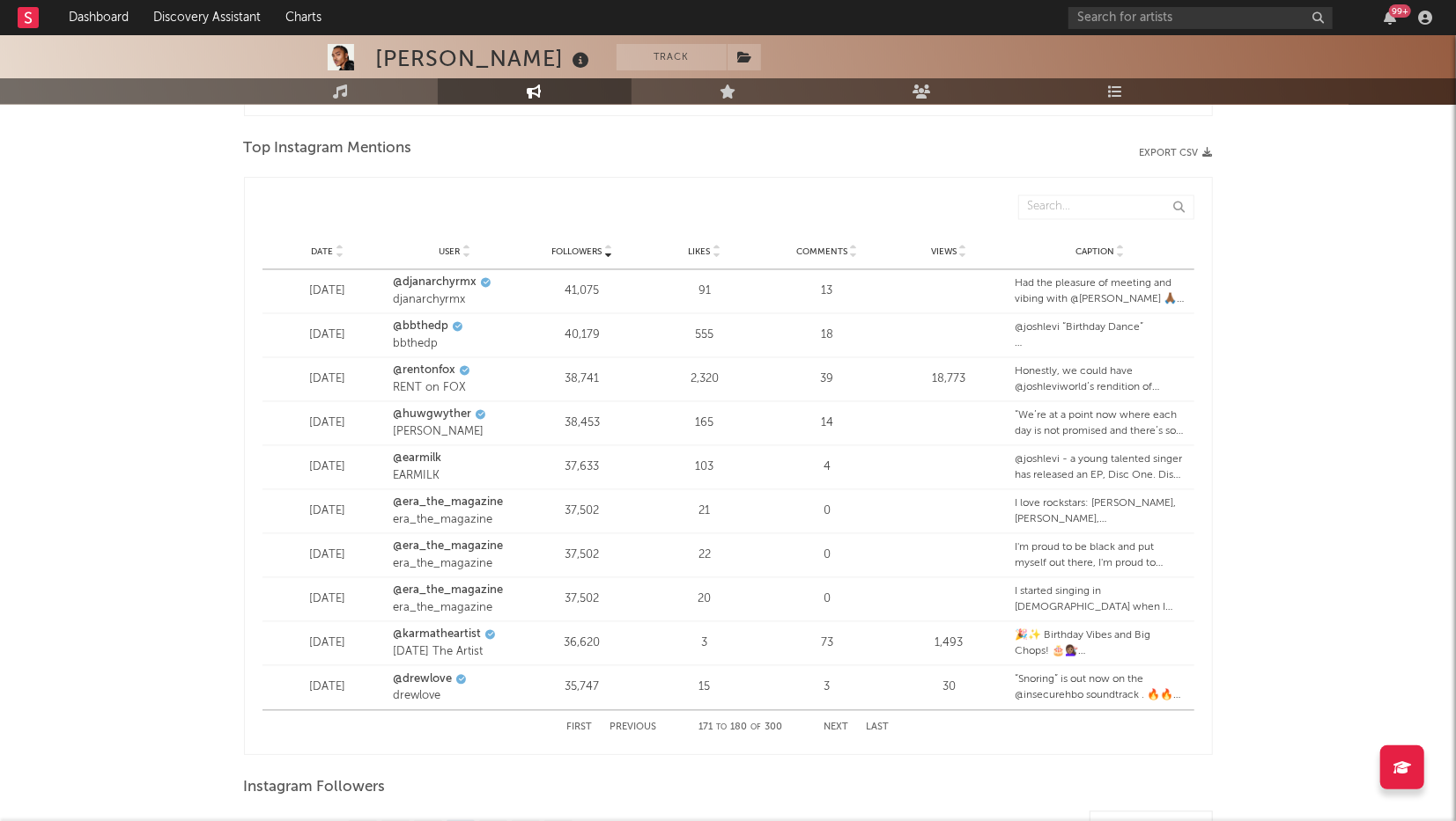
click at [837, 693] on button "Next" at bounding box center [836, 728] width 24 height 9
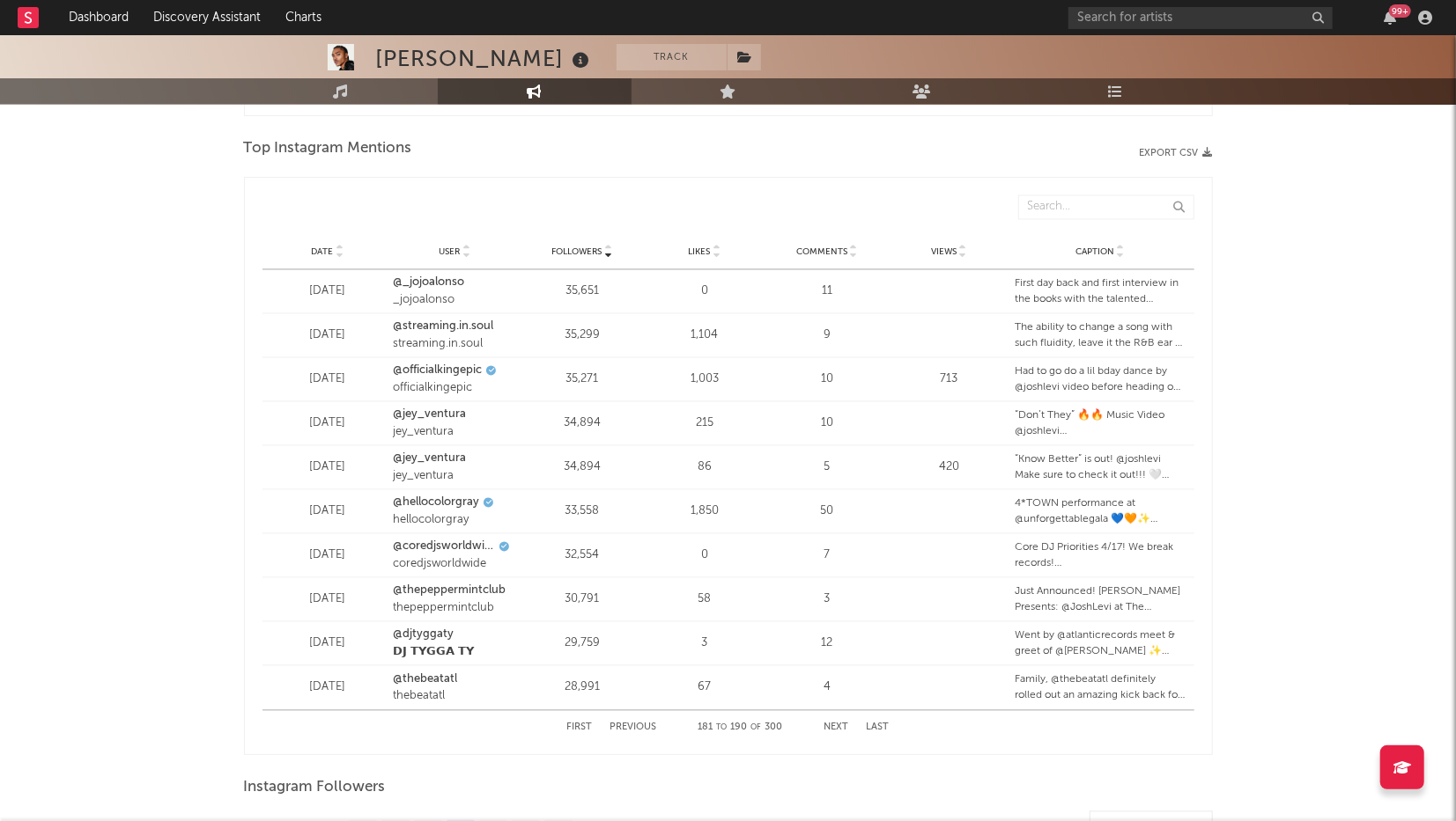
click at [837, 693] on button "Next" at bounding box center [836, 728] width 24 height 9
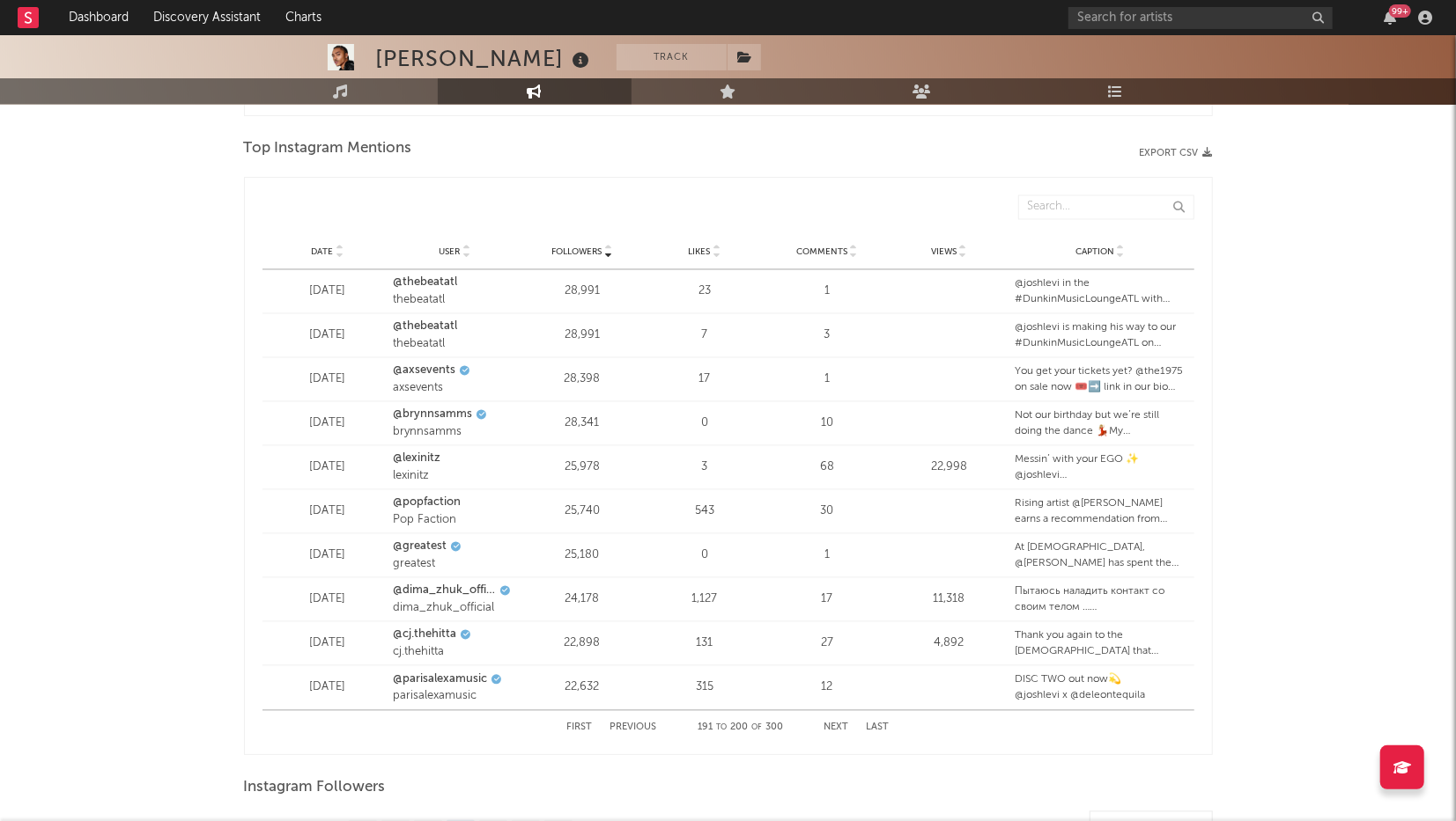
click at [837, 693] on button "Next" at bounding box center [836, 728] width 24 height 9
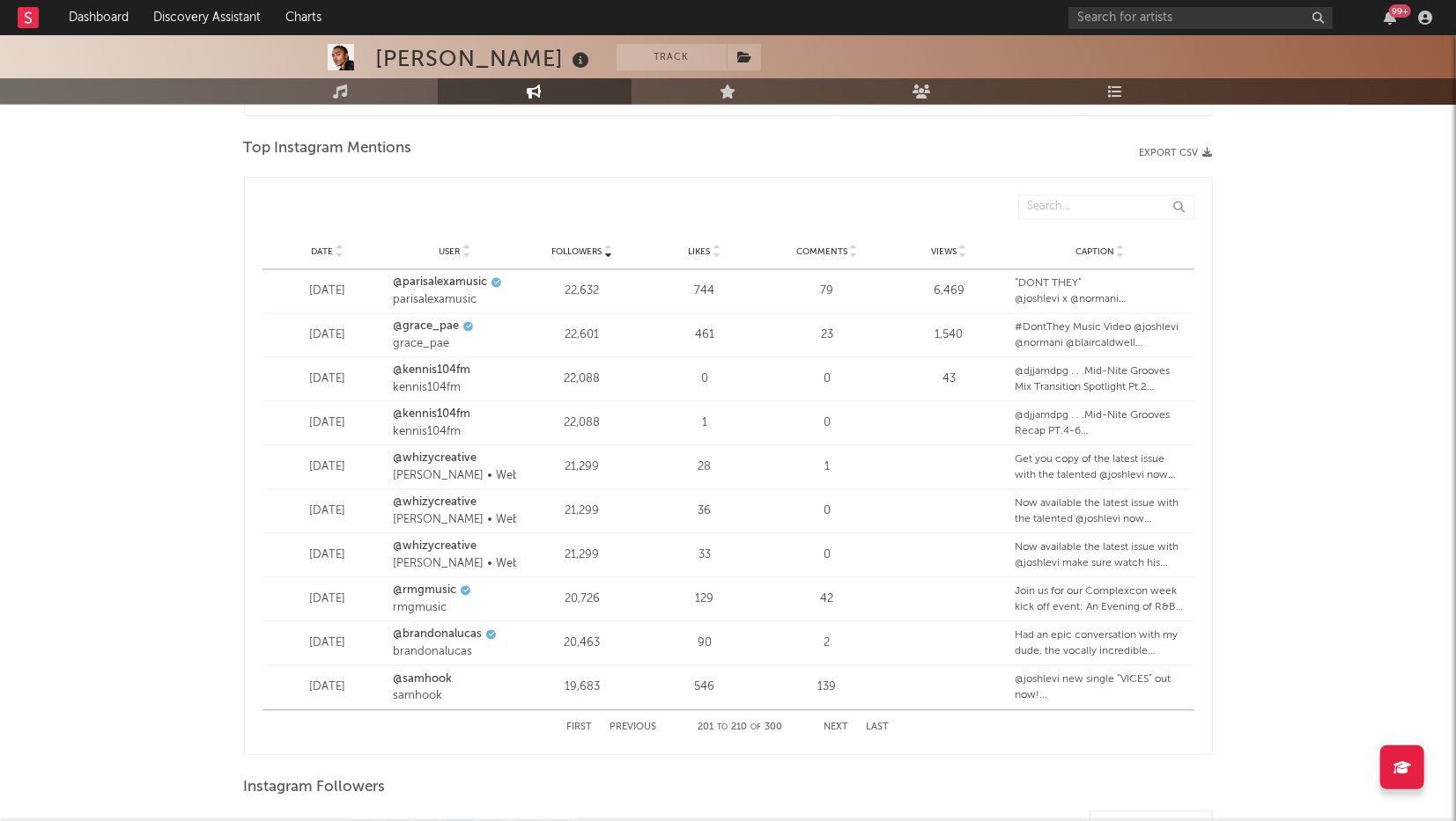
click at [835, 693] on button "Next" at bounding box center [836, 728] width 24 height 9
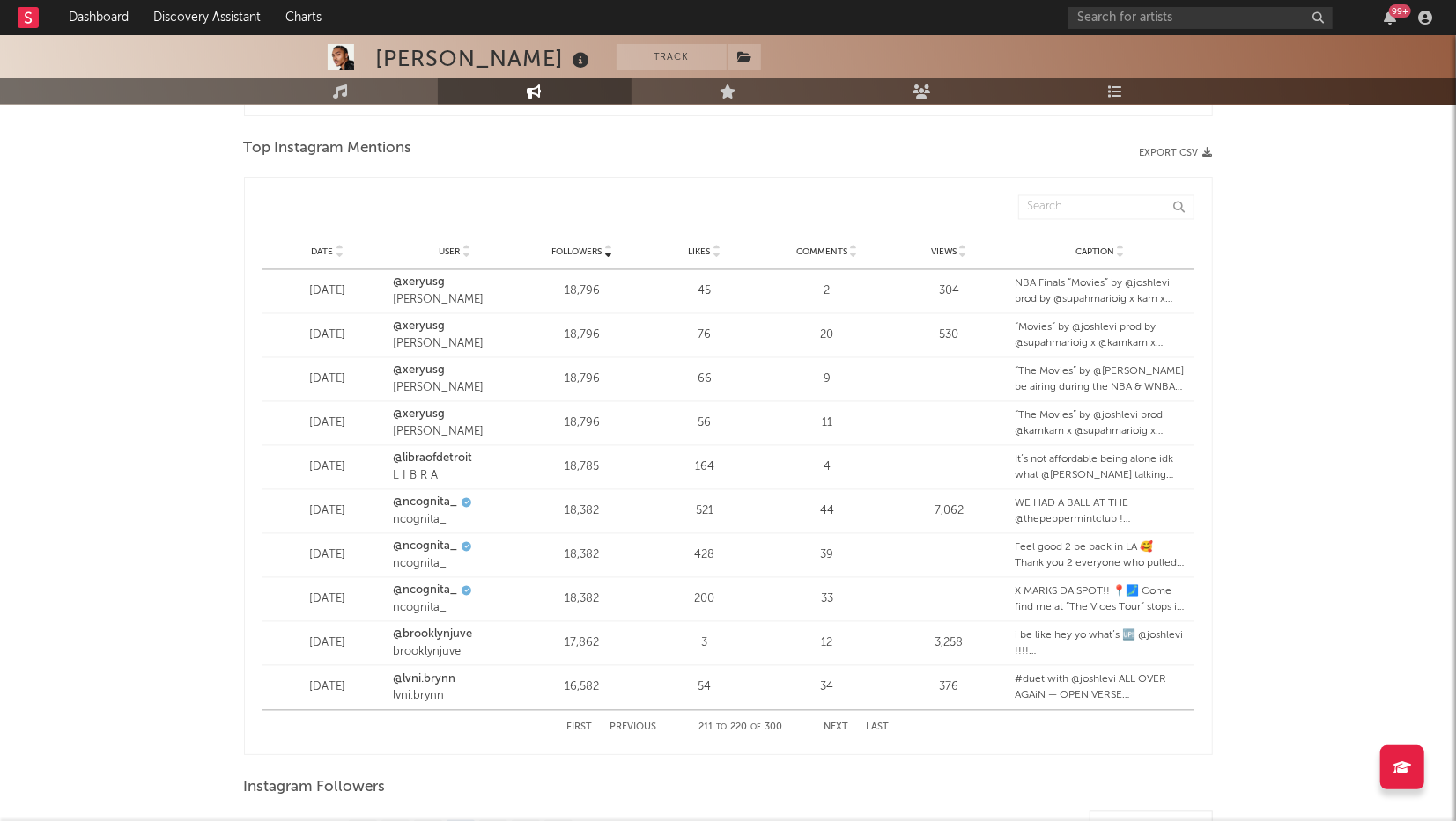
click at [838, 693] on button "Next" at bounding box center [836, 728] width 24 height 9
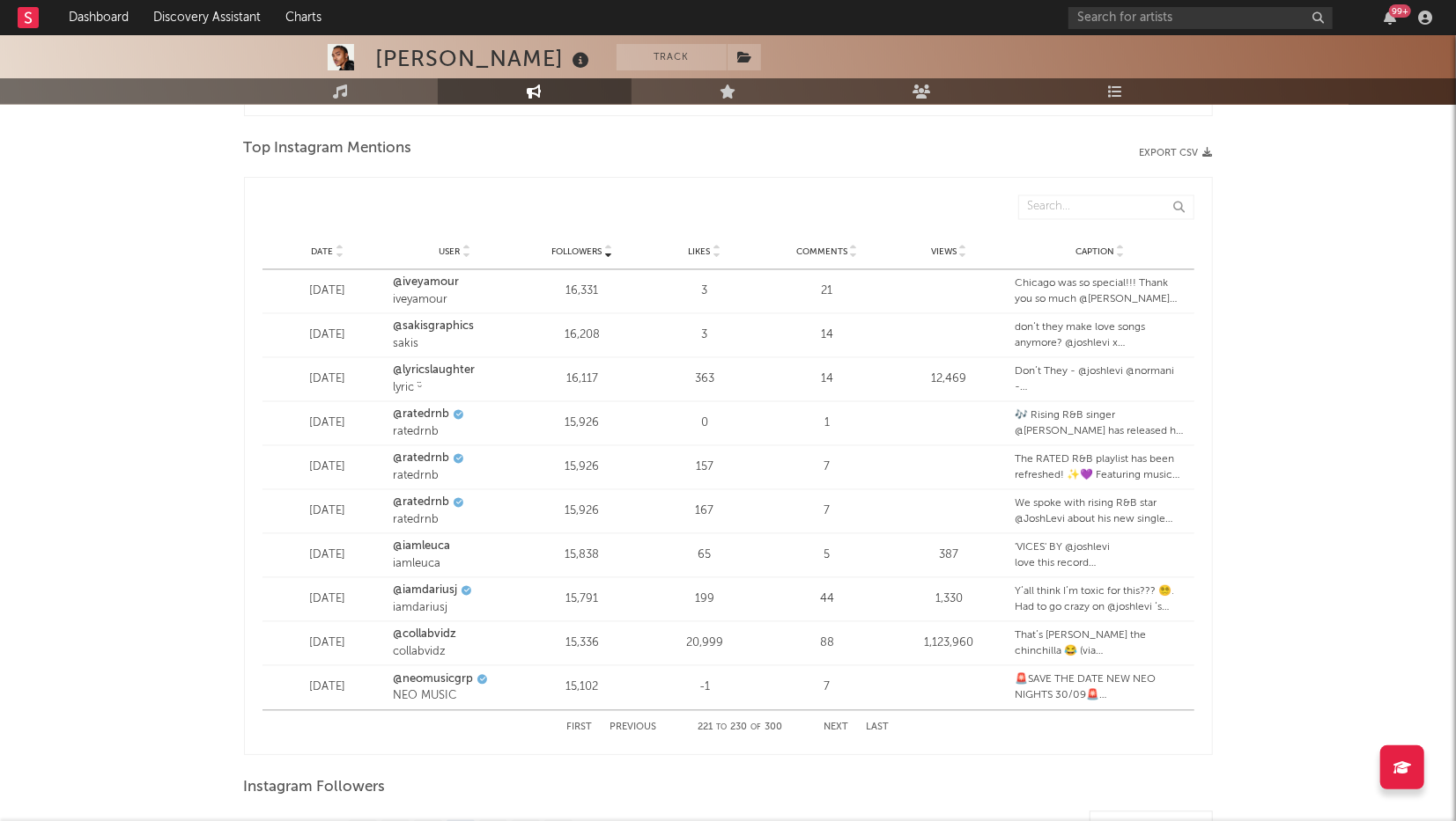
click at [838, 693] on button "Next" at bounding box center [836, 728] width 24 height 9
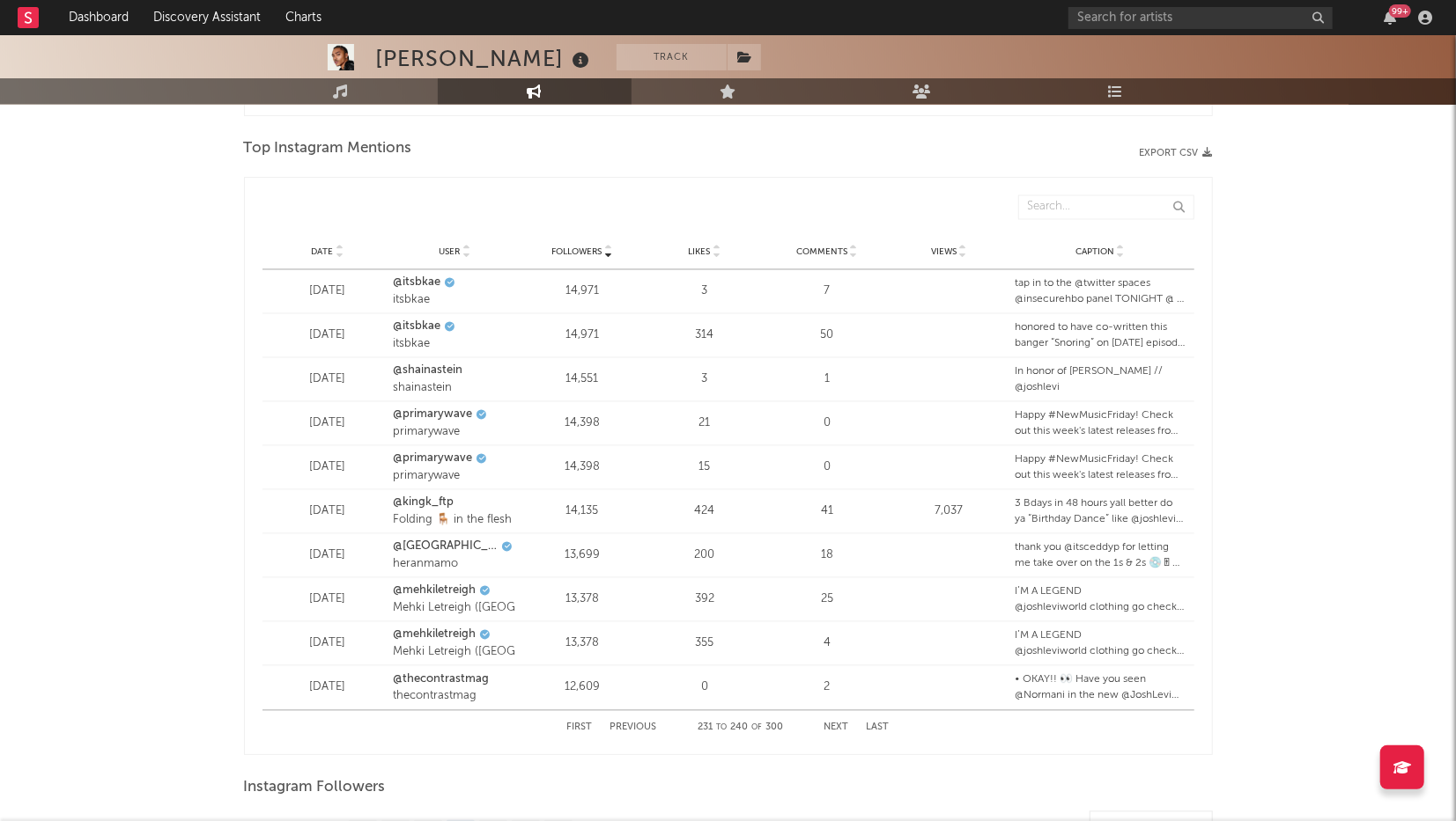
click at [838, 693] on button "Next" at bounding box center [836, 728] width 24 height 9
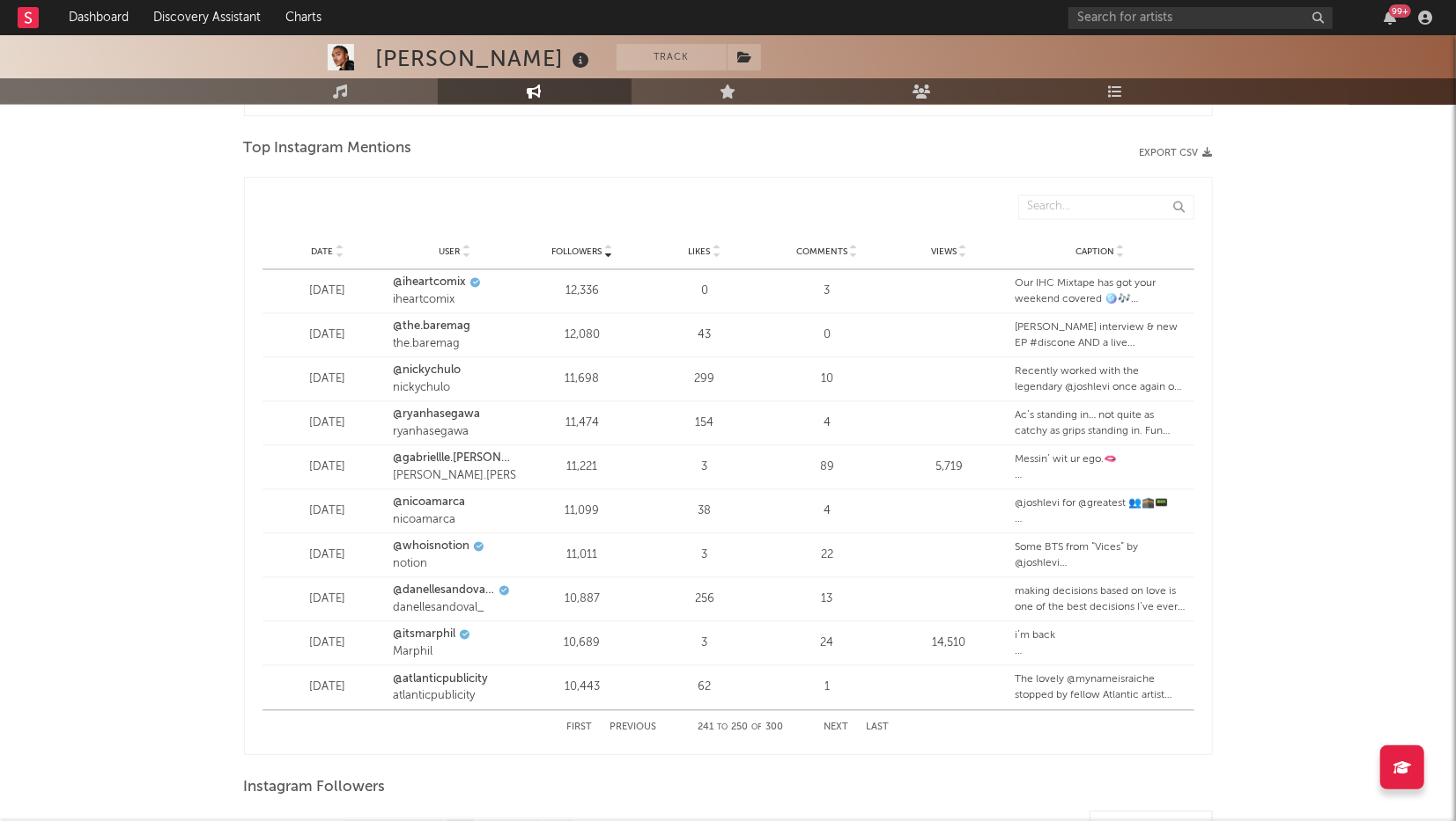
click at [838, 693] on button "Next" at bounding box center [836, 728] width 24 height 9
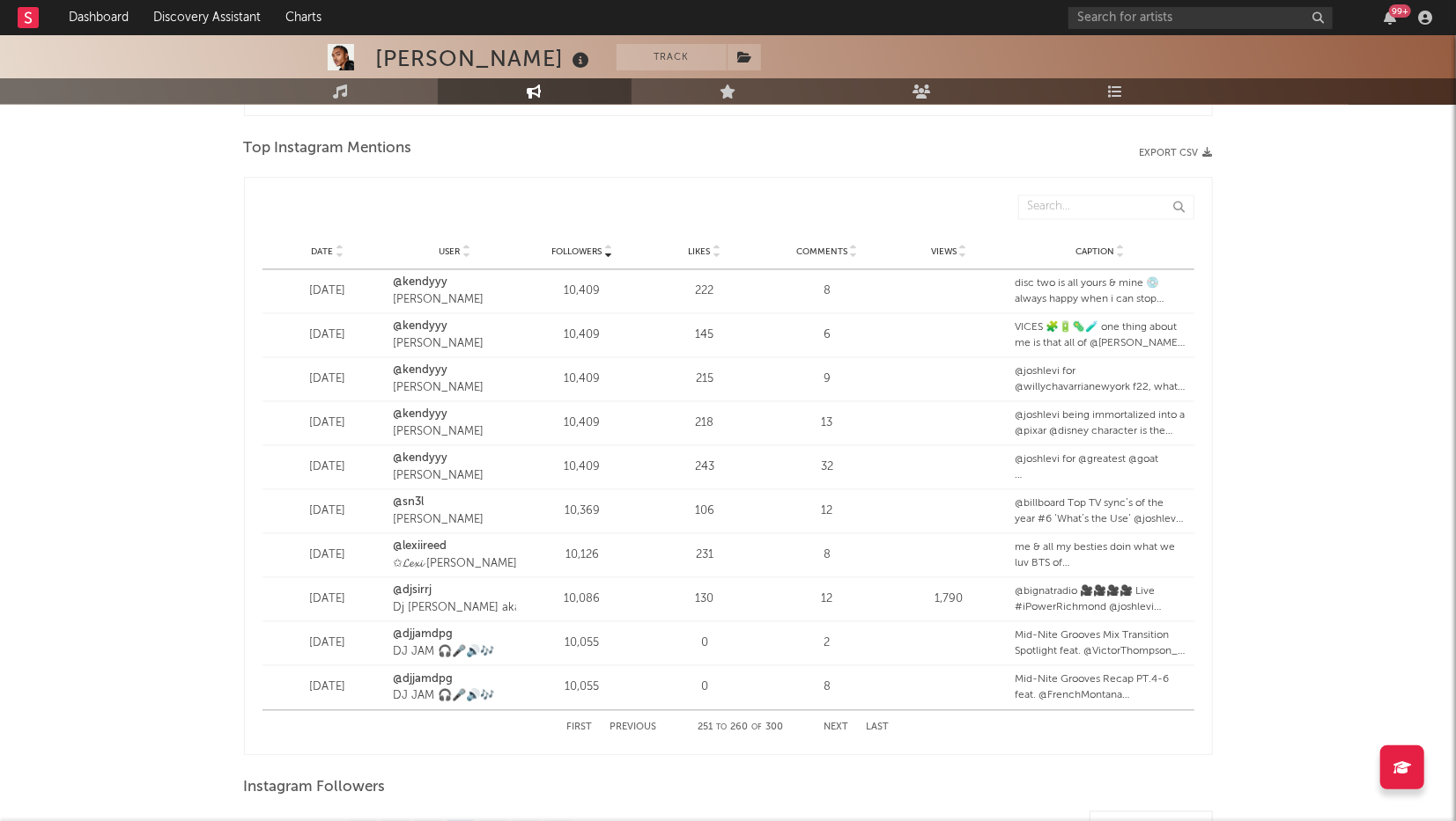
click at [838, 693] on button "Next" at bounding box center [836, 728] width 24 height 9
